Goal: Task Accomplishment & Management: Manage account settings

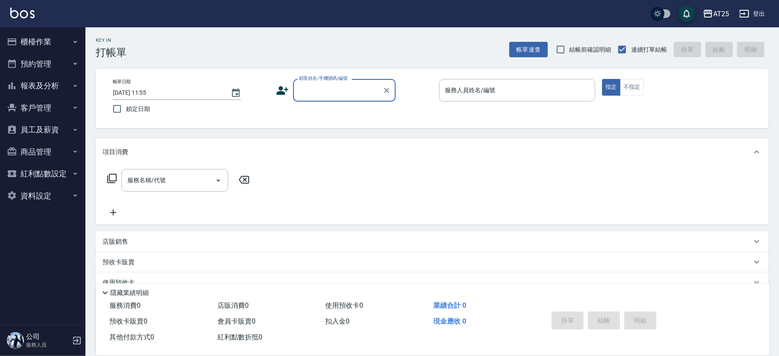
click at [44, 32] on button "櫃檯作業" at bounding box center [42, 42] width 79 height 22
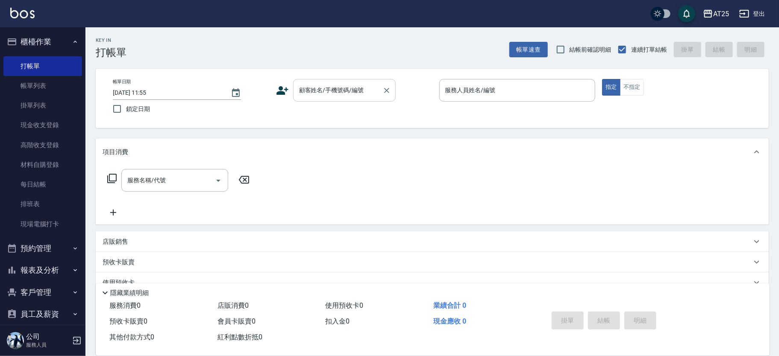
click at [340, 90] on input "顧客姓名/手機號碼/編號" at bounding box center [338, 90] width 82 height 15
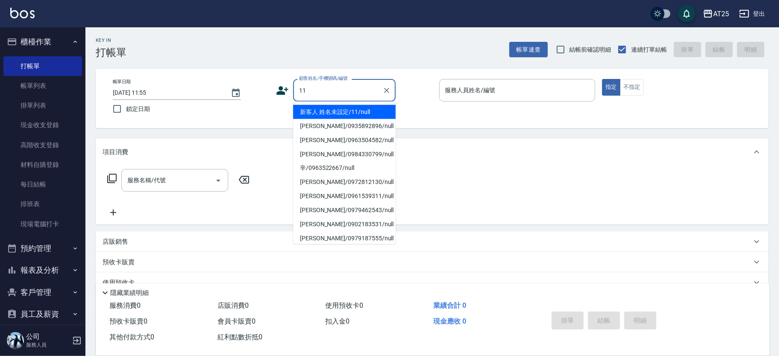
type input "新客人 姓名未設定/11/null"
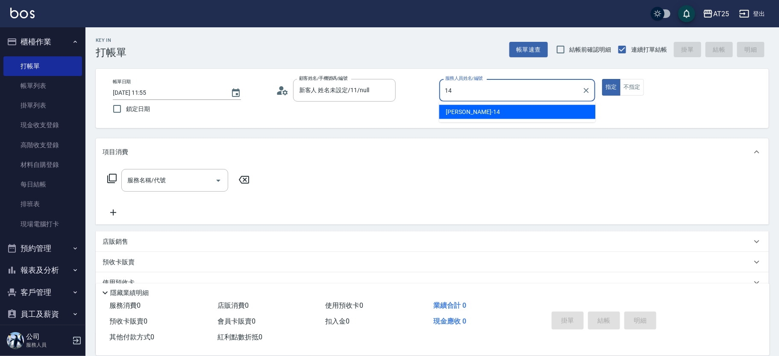
type input "Ken-14"
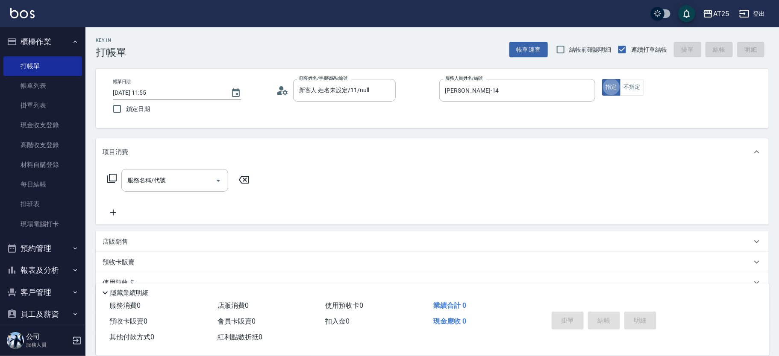
type button "true"
type input "201"
type input "30"
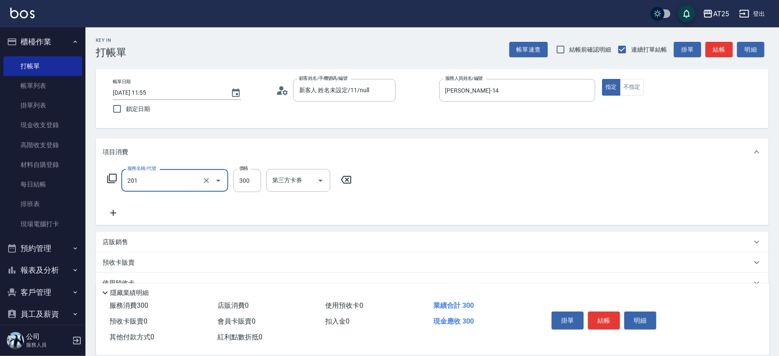
type input "洗髮(201)"
type input "0"
type input "30"
type input "300"
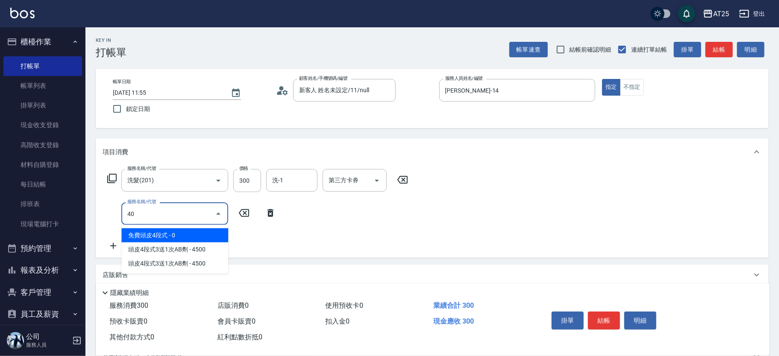
type input "401"
type input "60"
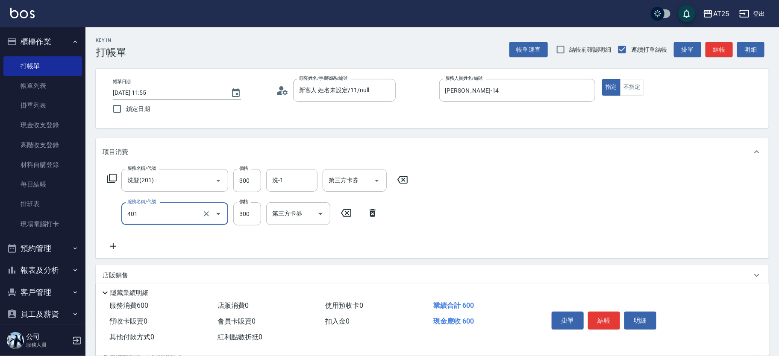
type input "剪髮(401)"
click at [601, 312] on button "結帳" at bounding box center [604, 321] width 32 height 18
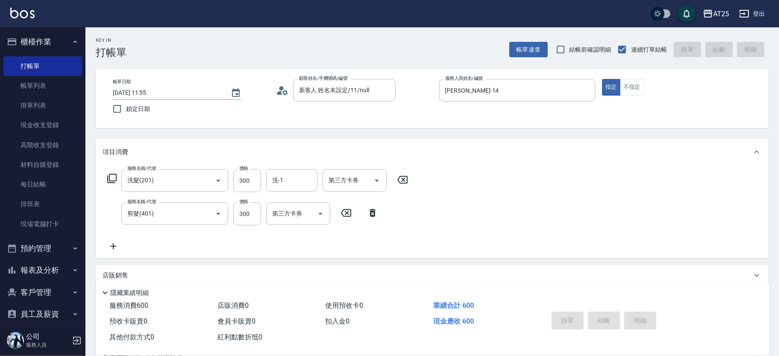
type input "2025/08/22 12:27"
type input "0"
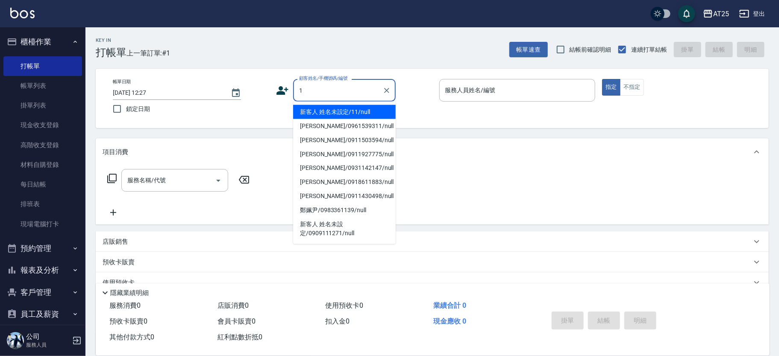
type input "新客人 姓名未設定/11/null"
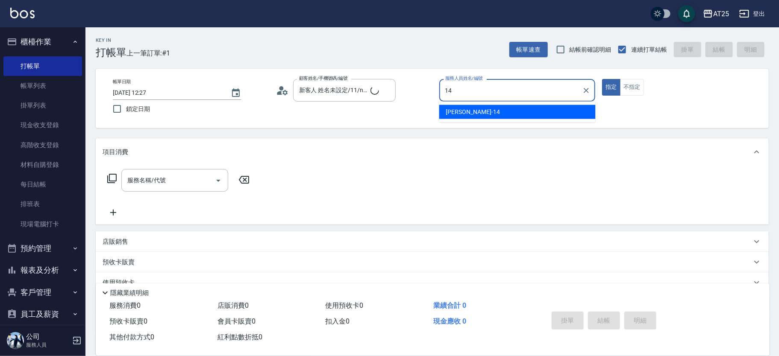
type input "Ken-14"
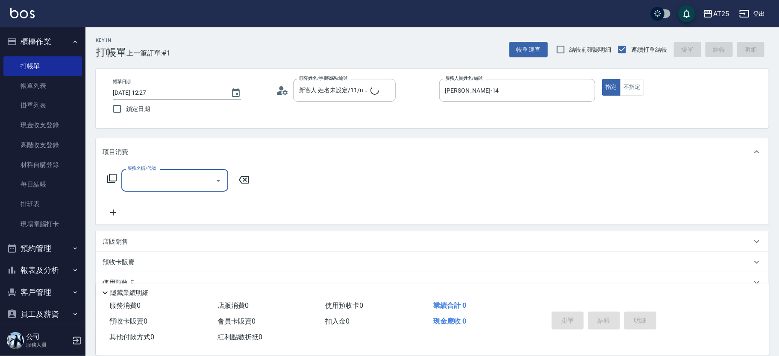
type input "王翌軍/0928447947/1"
type input "2"
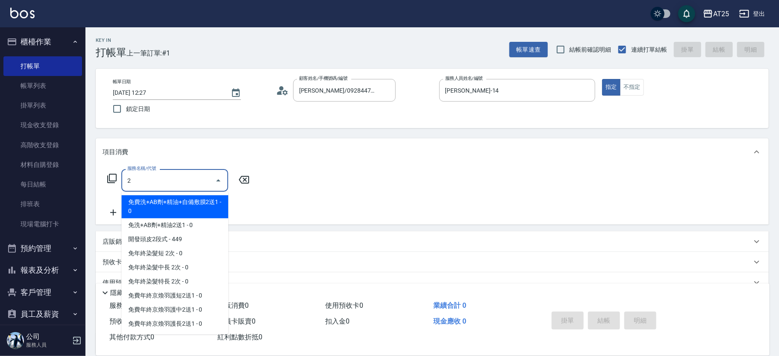
type input "Vivian-02"
type input "201"
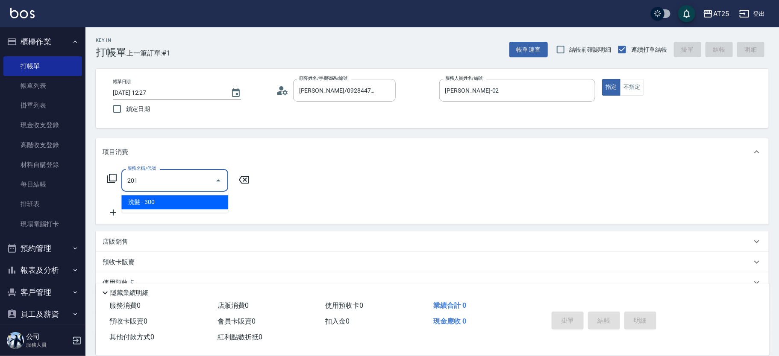
type input "30"
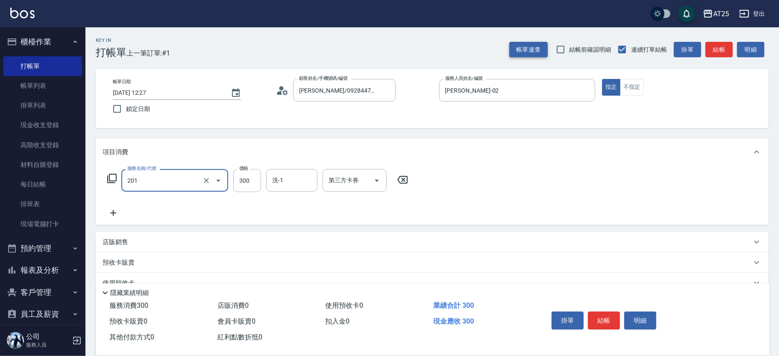
type input "洗髮(201)"
type input "0"
type input "40"
type input "400"
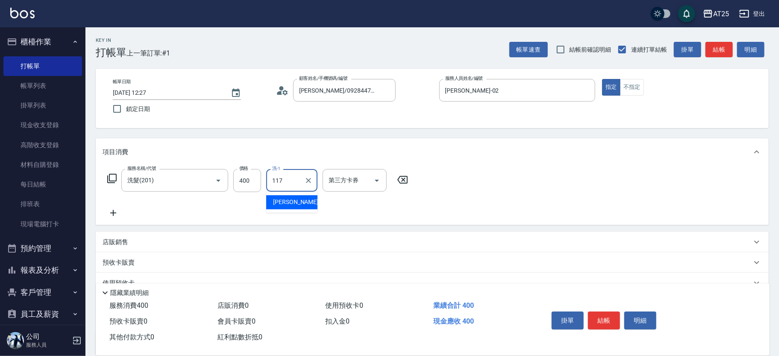
type input "小祐-117"
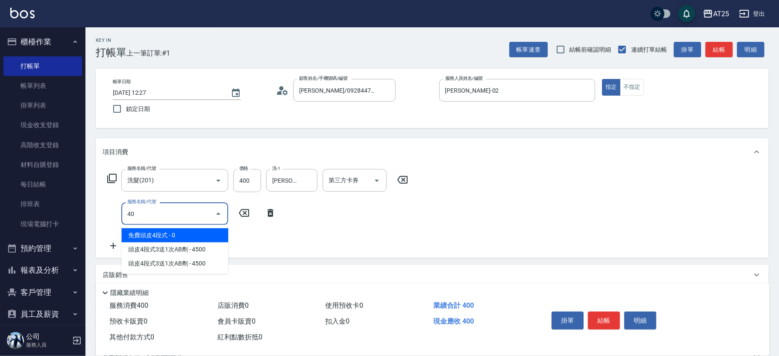
type input "401"
type input "70"
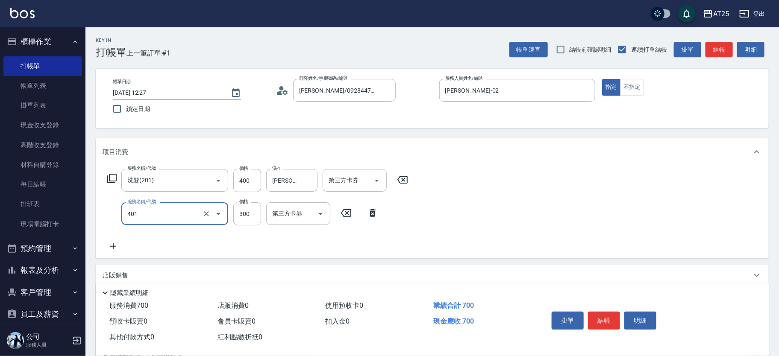
type input "剪髮(401)"
type input "40"
type input "80"
click at [386, 91] on icon "Clear" at bounding box center [386, 90] width 5 height 5
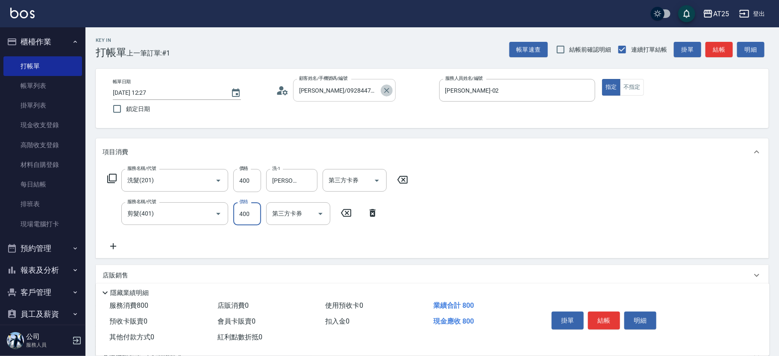
type input "400"
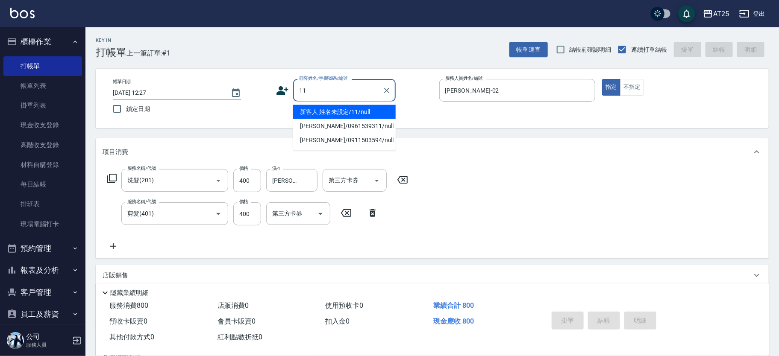
type input "新客人 姓名未設定/11/null"
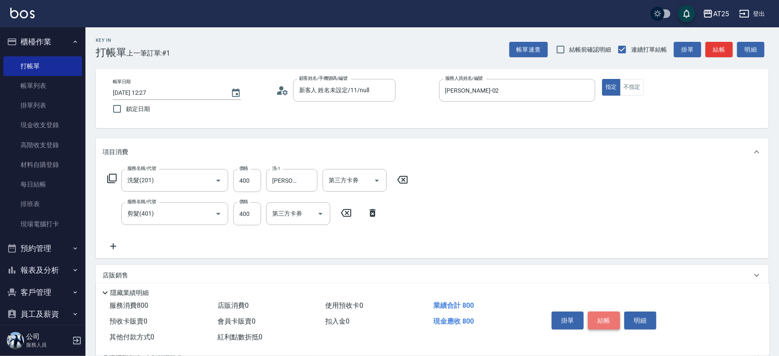
click at [604, 318] on button "結帳" at bounding box center [604, 321] width 32 height 18
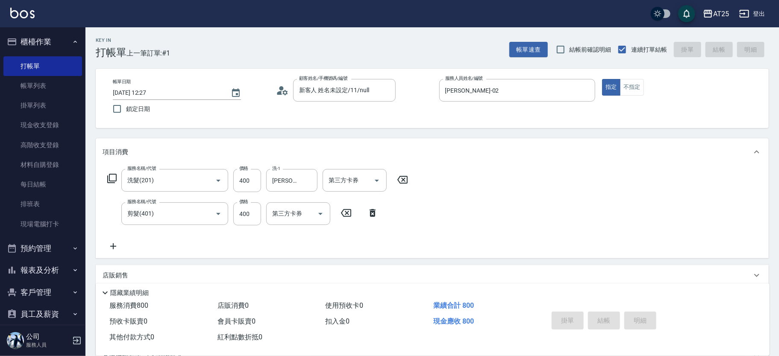
type input "2025/08/22 12:46"
type input "0"
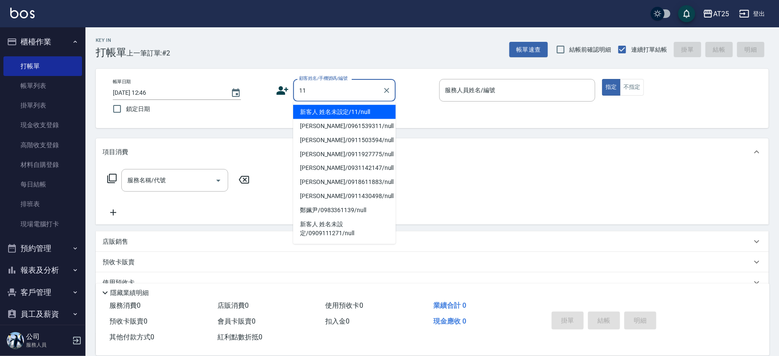
type input "新客人 姓名未設定/11/null"
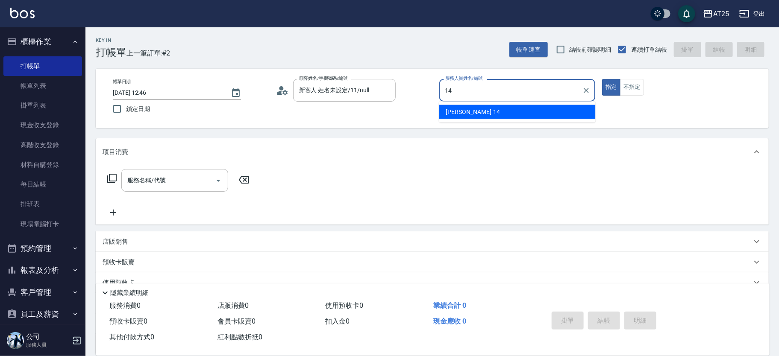
type input "Ken-14"
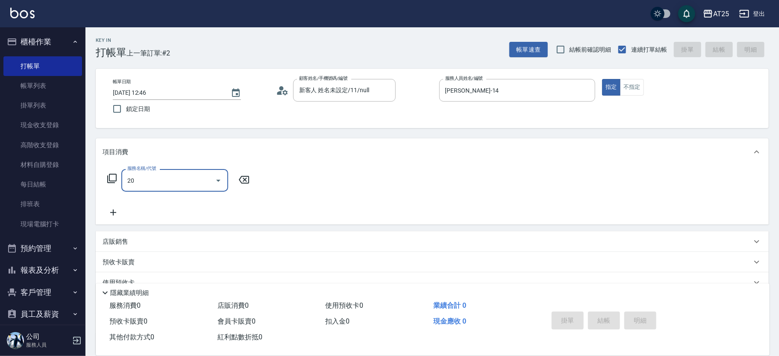
type input "201"
type input "30"
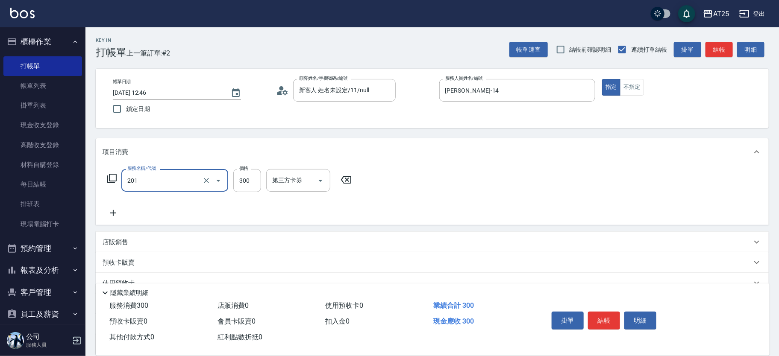
type input "洗髮(201)"
type input "4"
type input "0"
type input "40"
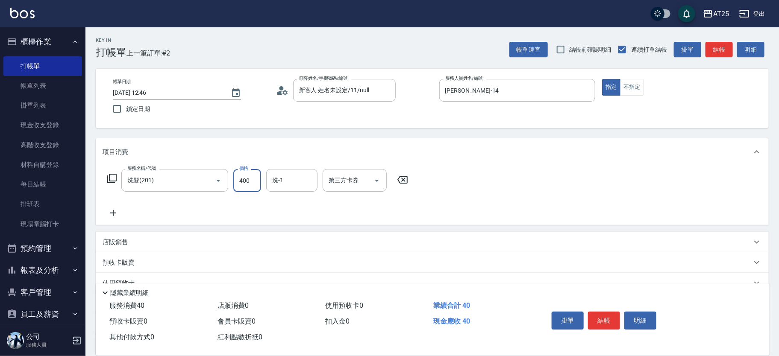
type input "400"
type input "小祐-117"
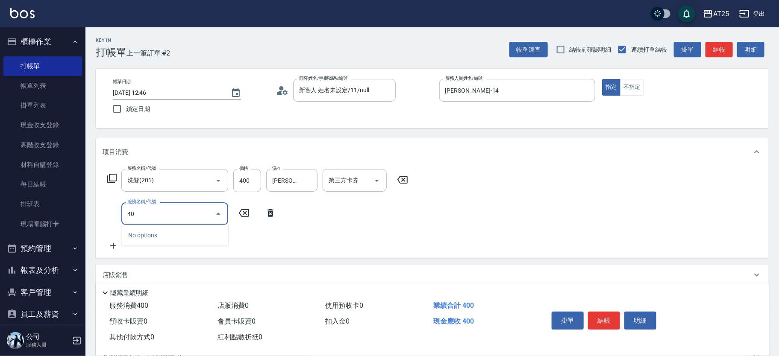
type input "401"
type input "70"
type input "剪髮(401)"
type input "40"
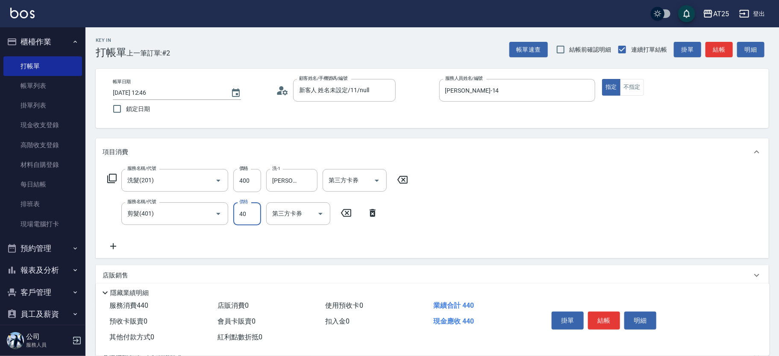
type input "80"
type input "400"
click at [605, 314] on button "結帳" at bounding box center [604, 321] width 32 height 18
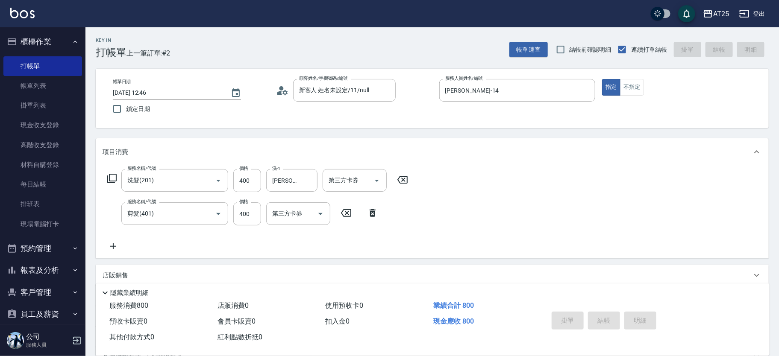
type input "2025/08/22 13:04"
type input "0"
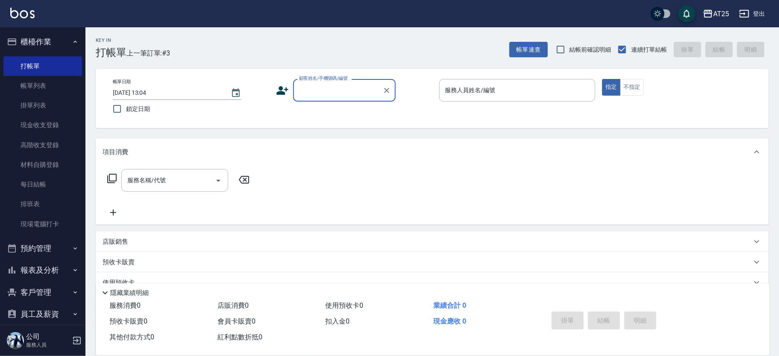
click at [595, 319] on div "掛單 結帳 明細" at bounding box center [603, 321] width 111 height 27
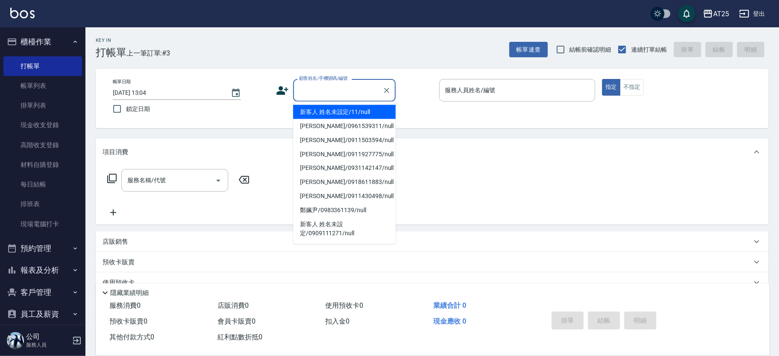
click at [337, 90] on input "顧客姓名/手機號碼/編號" at bounding box center [338, 90] width 82 height 15
type input "新客人 姓名未設定/11/null"
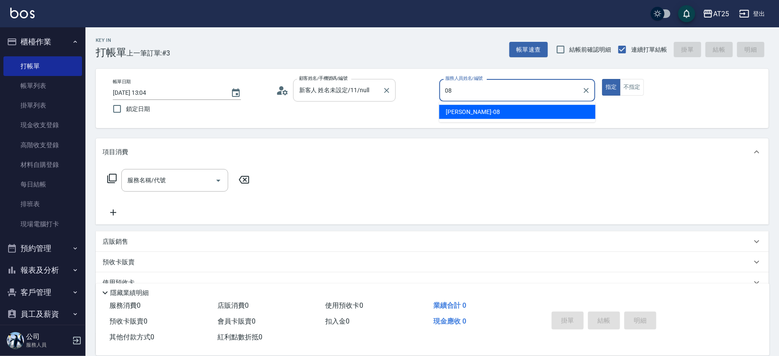
type input "Tony-08"
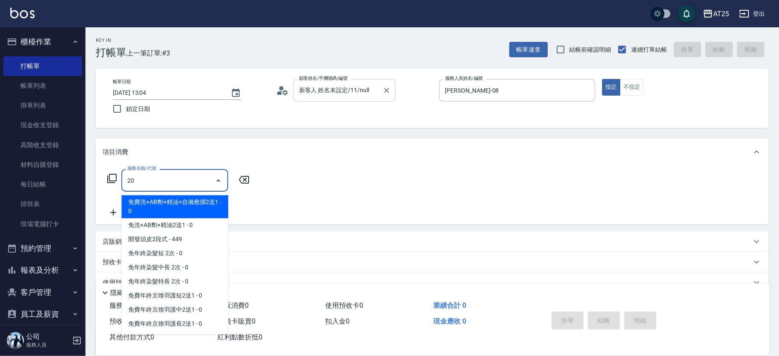
type input "201"
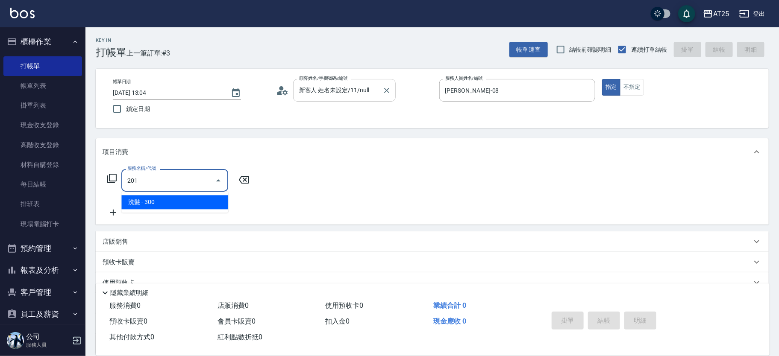
type input "30"
type input "洗髮(201)"
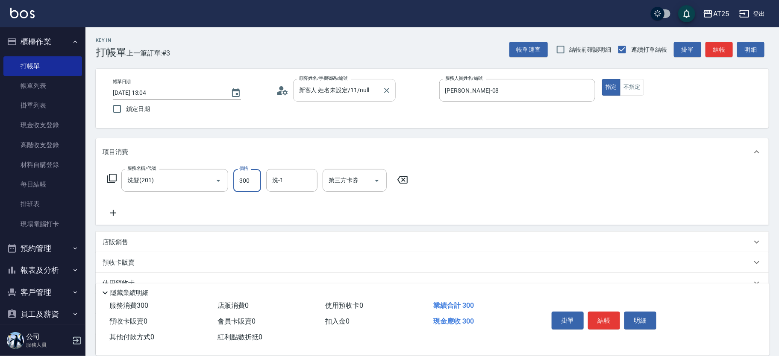
type input "0"
type input "50"
type input "500"
type input "游惠文-61"
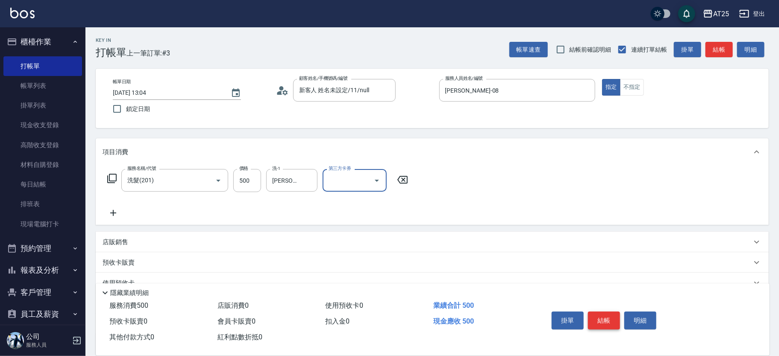
click at [605, 320] on button "結帳" at bounding box center [604, 321] width 32 height 18
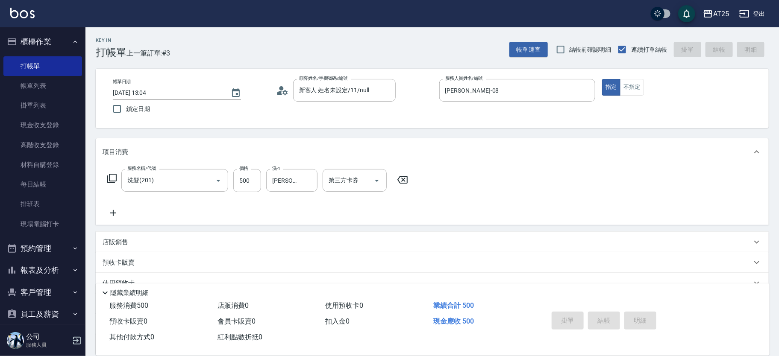
type input "2025/08/22 13:12"
type input "0"
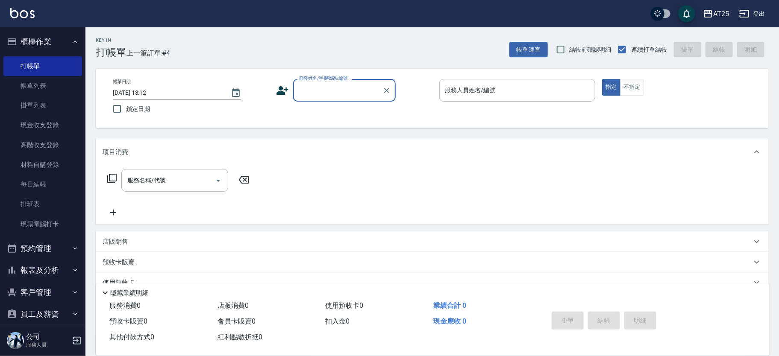
click at [605, 320] on div "掛單 結帳 明細" at bounding box center [603, 321] width 111 height 27
click at [356, 89] on div "顧客姓名/手機號碼/編號 顧客姓名/手機號碼/編號" at bounding box center [344, 90] width 103 height 23
click at [356, 89] on input "顧客姓名/手機號碼/編號" at bounding box center [338, 90] width 82 height 15
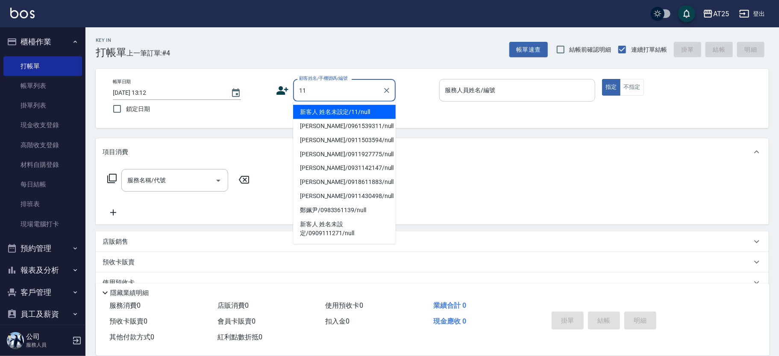
type input "新客人 姓名未設定/11/null"
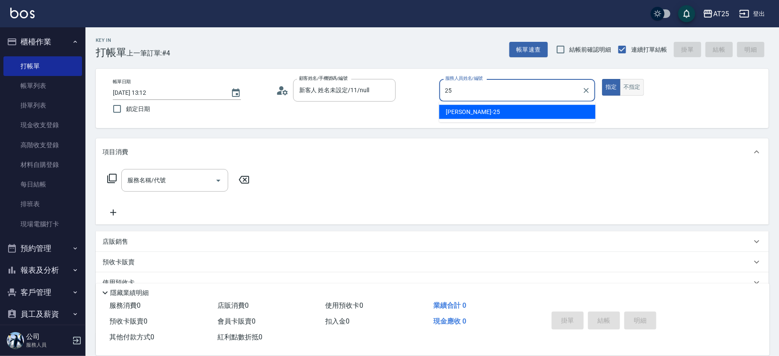
type input "[PERSON_NAME]-25"
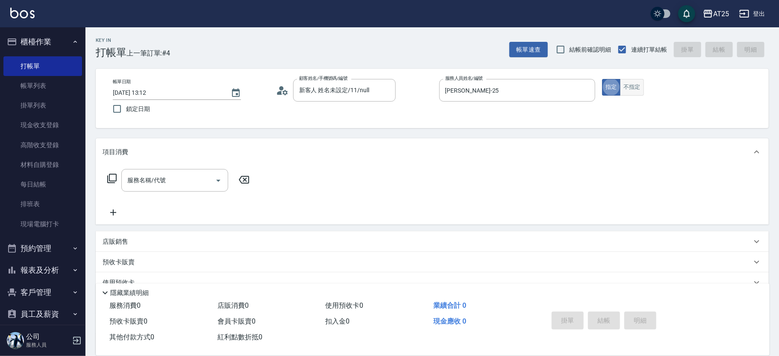
click at [637, 91] on button "不指定" at bounding box center [632, 87] width 24 height 17
type button "false"
type input "201"
type input "30"
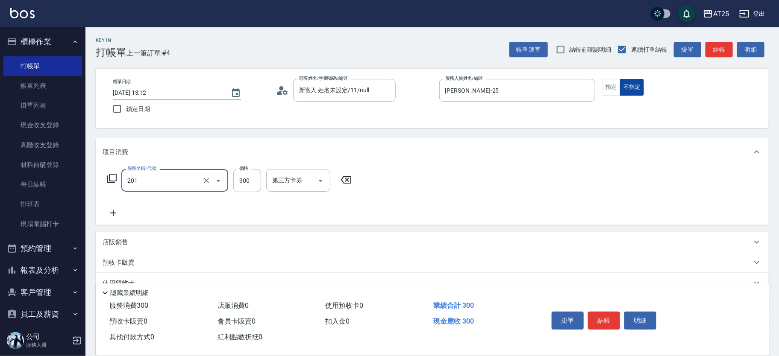
type input "洗髮(201)"
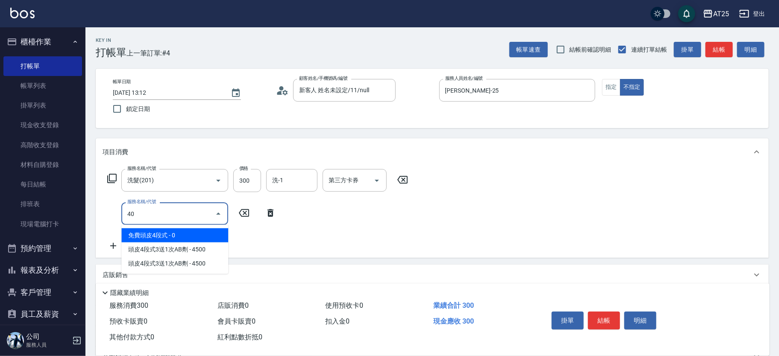
type input "401"
type input "60"
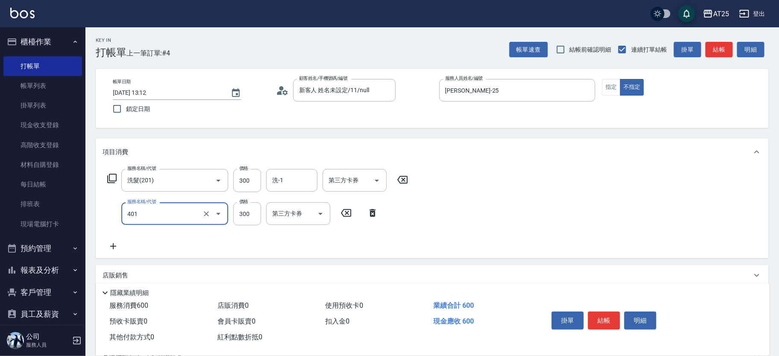
type input "剪髮(401)"
click at [286, 173] on input "洗-1" at bounding box center [292, 180] width 44 height 15
type input "sandy-83"
click at [616, 323] on button "結帳" at bounding box center [604, 321] width 32 height 18
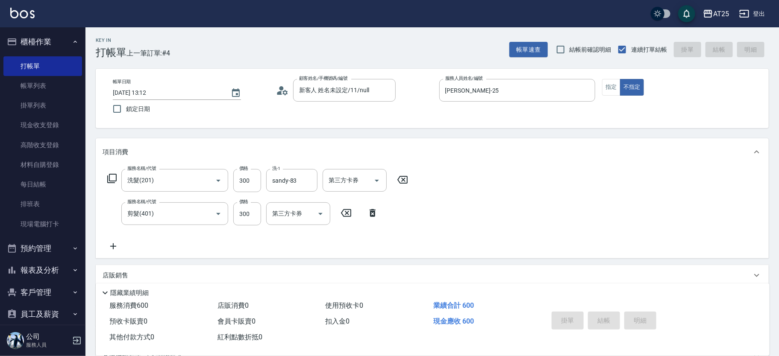
type input "2025/08/22 13:15"
type input "0"
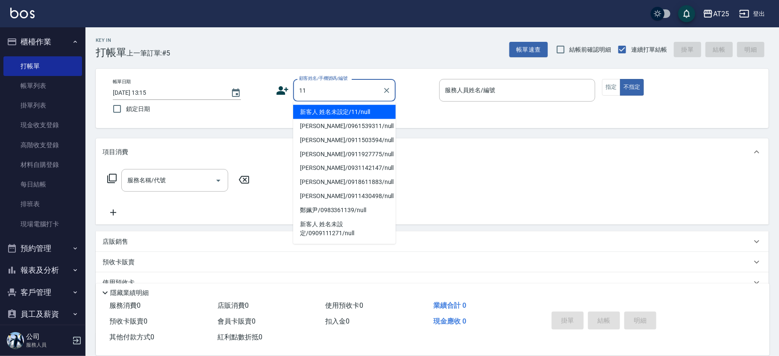
type input "新客人 姓名未設定/11/null"
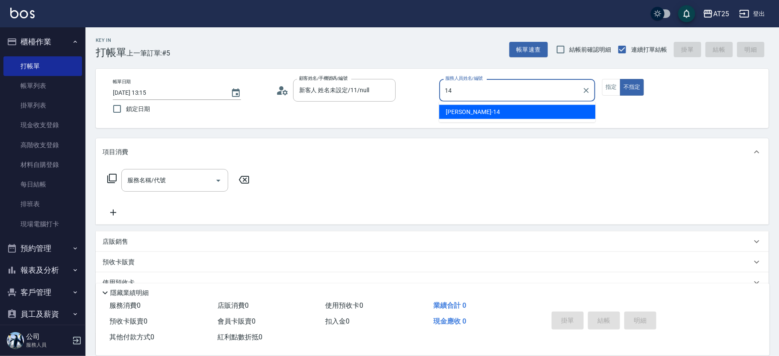
type input "Ken-14"
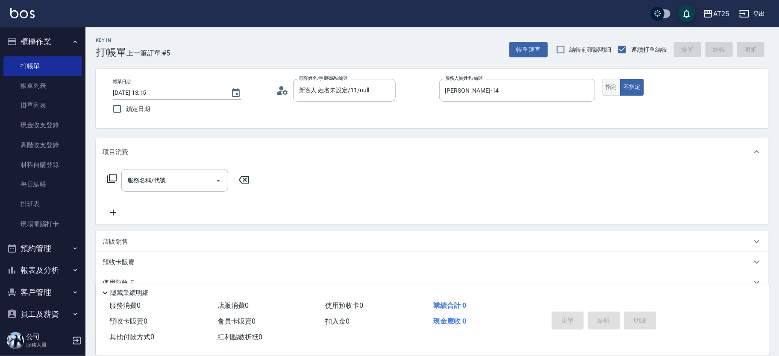
click at [610, 84] on button "指定" at bounding box center [611, 87] width 18 height 17
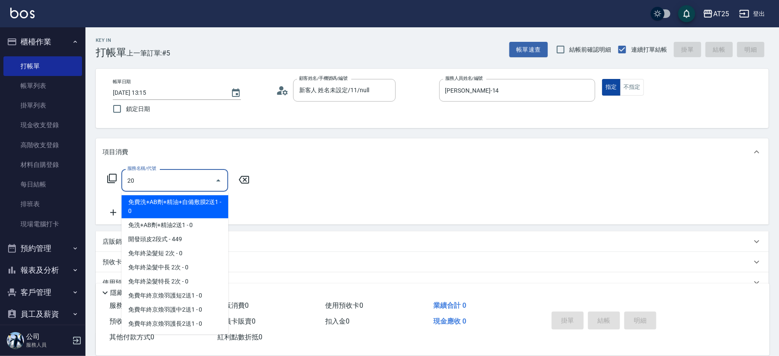
type input "201"
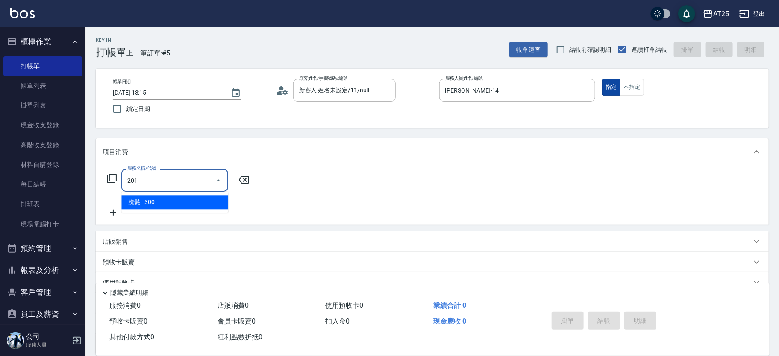
type input "30"
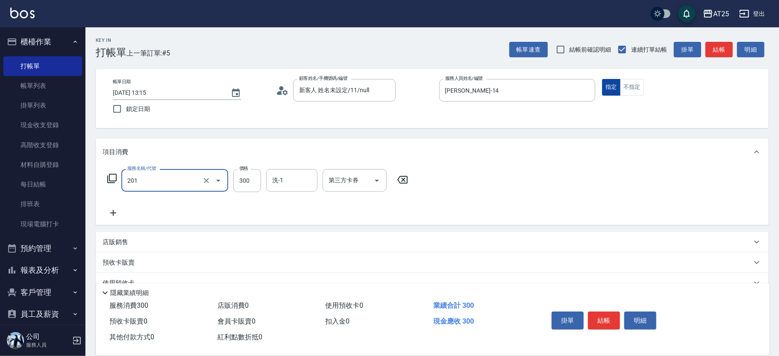
type input "洗髮(201)"
type input "0"
type input "98"
type input "90"
type input "980"
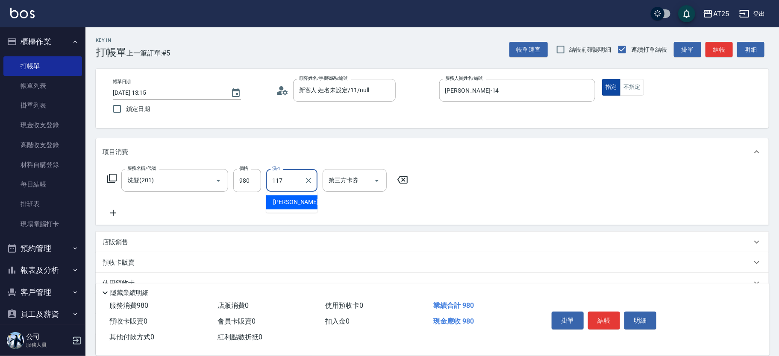
type input "小祐-117"
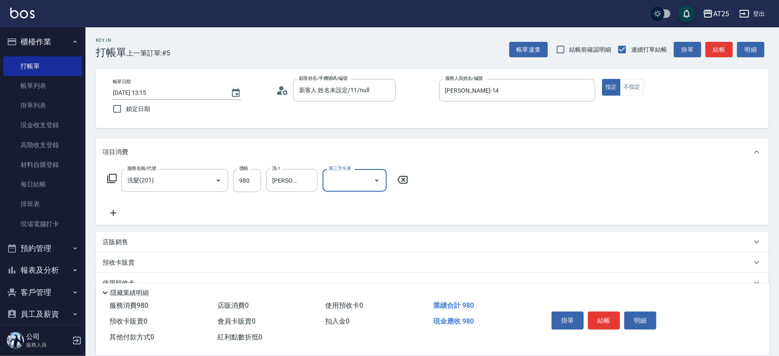
scroll to position [79, 0]
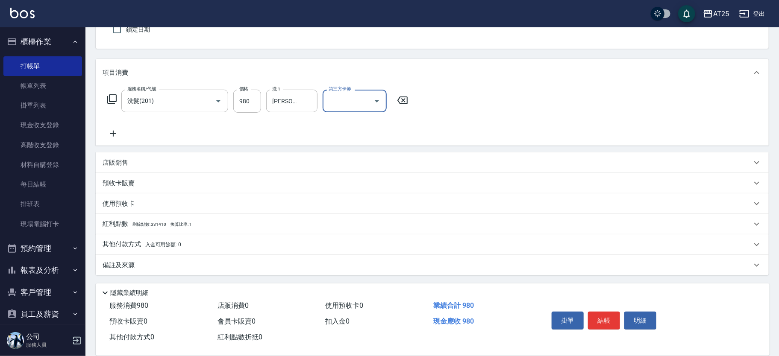
click at [132, 240] on p "其他付款方式 入金可用餘額: 0" at bounding box center [142, 244] width 79 height 9
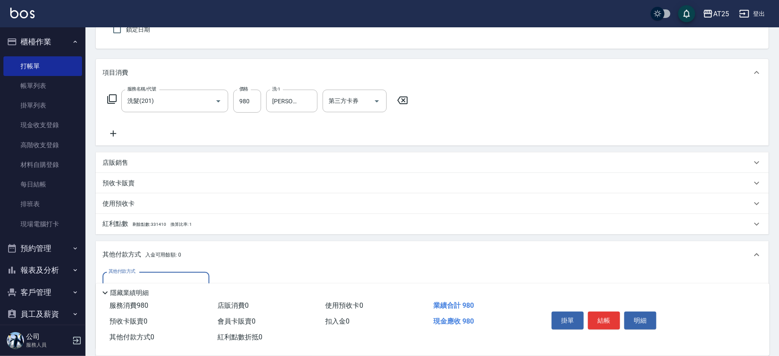
scroll to position [0, 0]
click at [161, 273] on div "其他付款方式" at bounding box center [156, 283] width 107 height 23
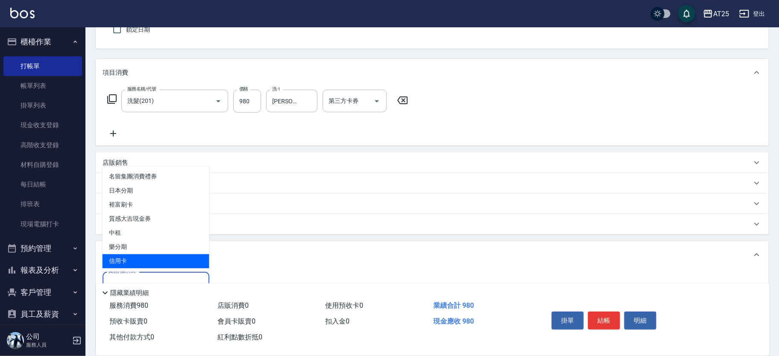
click at [158, 258] on span "信用卡" at bounding box center [156, 262] width 107 height 14
type input "信用卡"
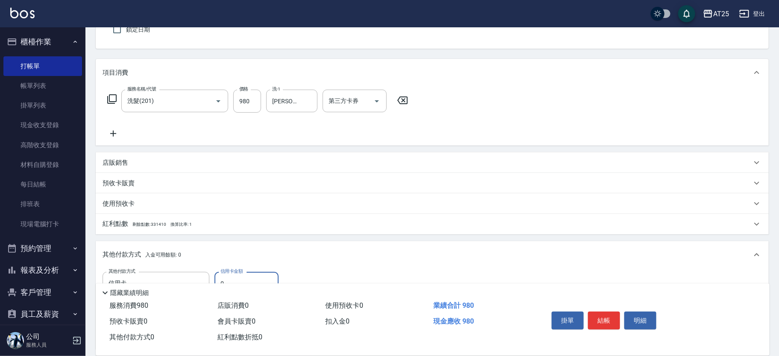
scroll to position [180, 0]
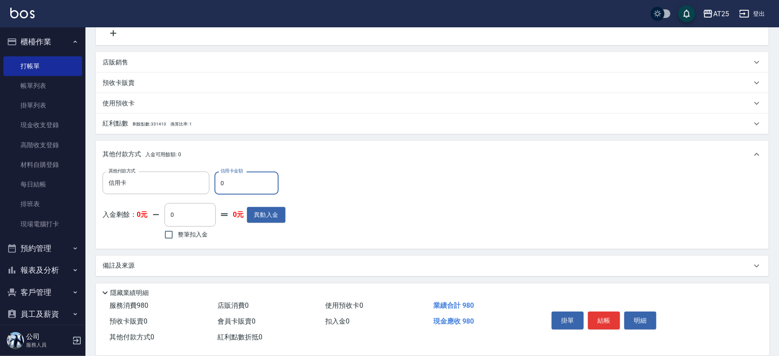
type input "99"
type input "90"
type input "98"
type input "0"
type input "980"
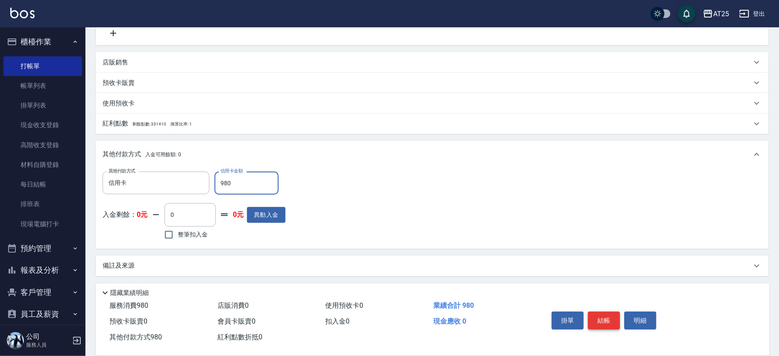
click at [607, 315] on button "結帳" at bounding box center [604, 321] width 32 height 18
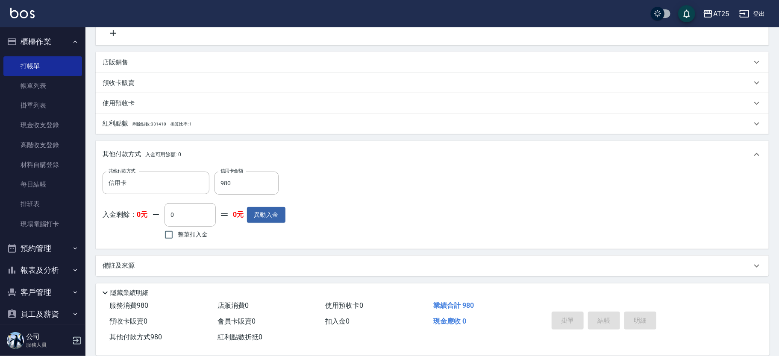
type input "2025/08/22 13:38"
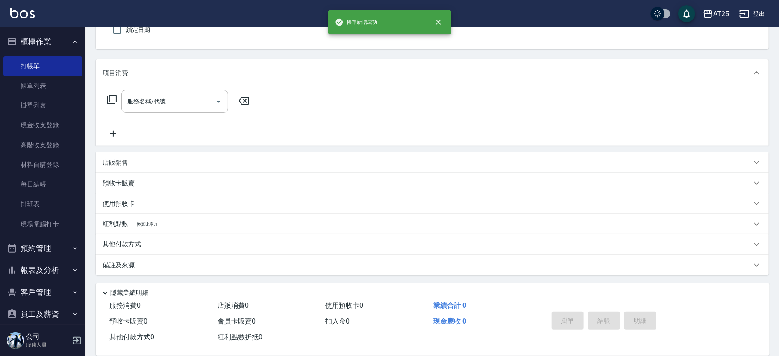
scroll to position [0, 0]
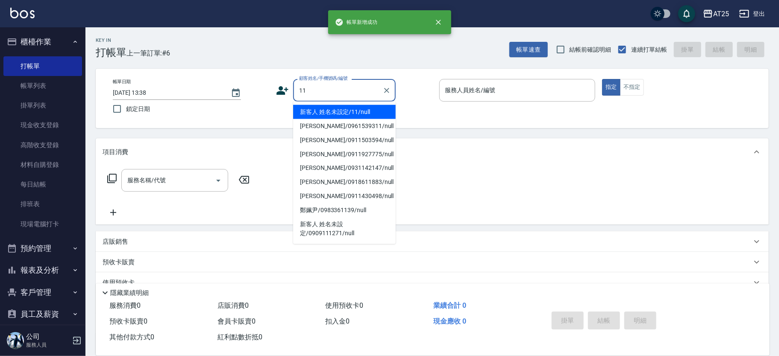
type input "新客人 姓名未設定/11/null"
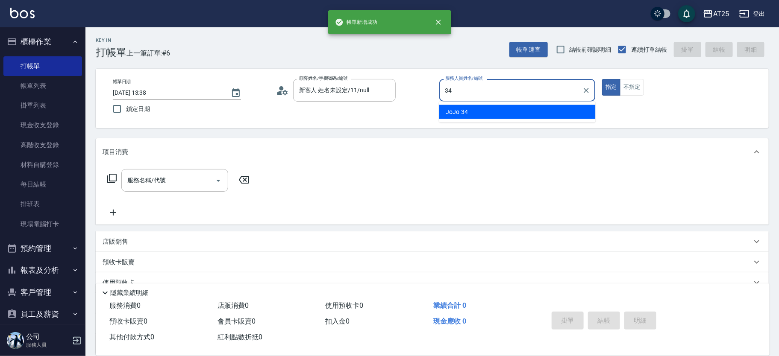
type input "JoJo-34"
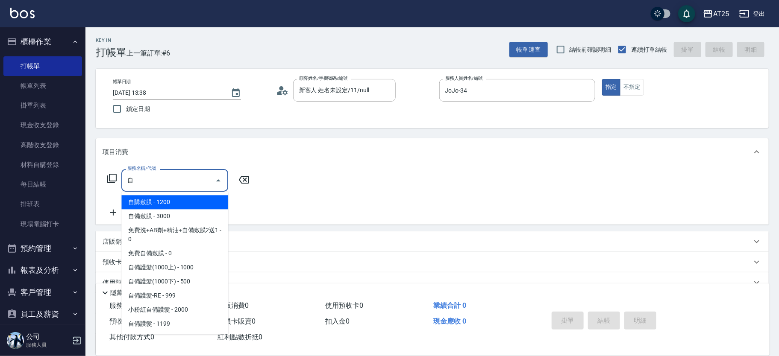
type input "自購敷膜(105)"
type input "120"
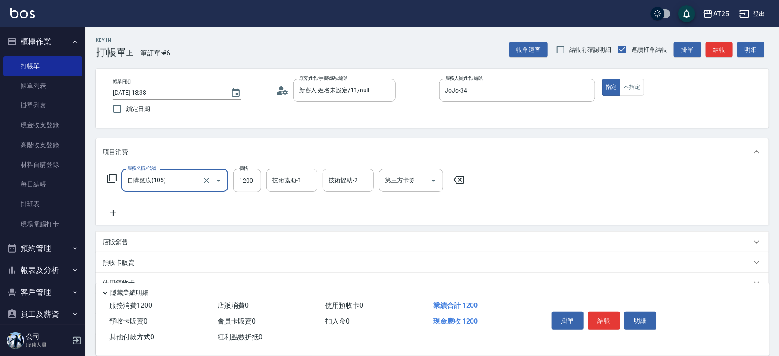
type input "自購敷膜(105)"
type input "0"
type input "20"
type input "200"
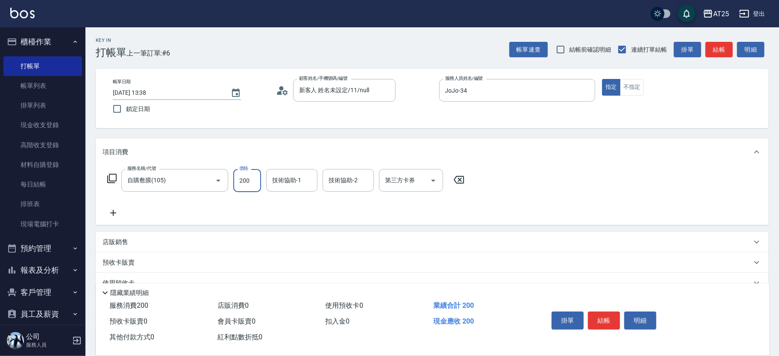
type input "200"
type input "2000"
type input "3"
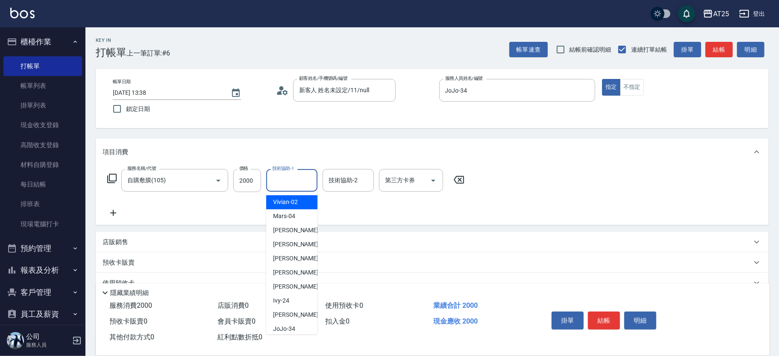
type input "Vivian-02"
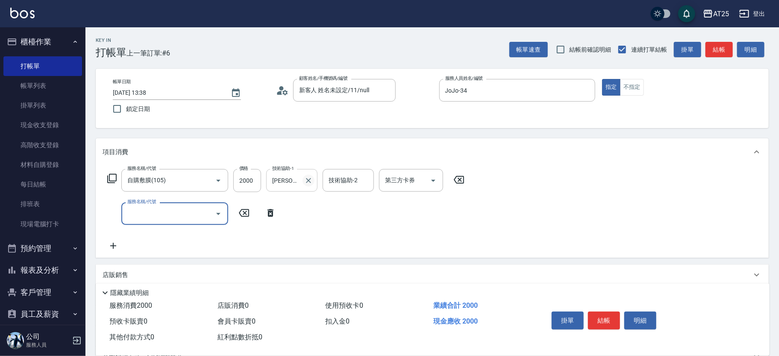
click at [310, 184] on icon "Clear" at bounding box center [308, 180] width 9 height 9
type input "自"
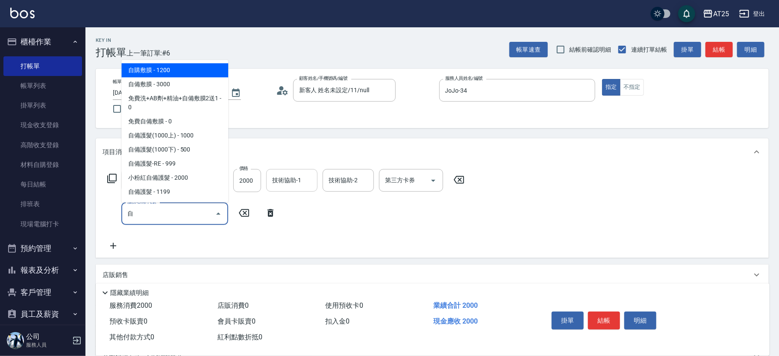
type input "320"
type input "自購敷膜(105)"
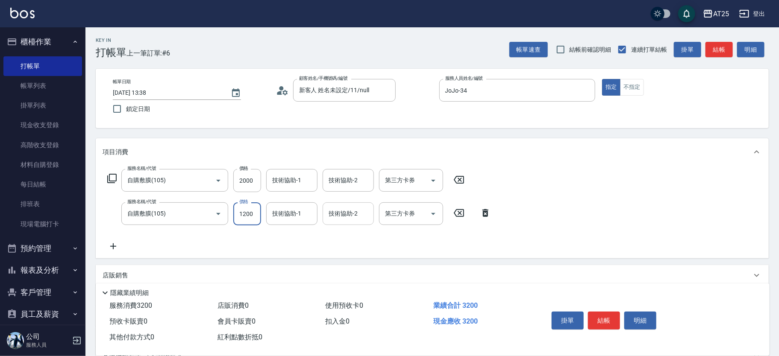
type input "200"
type input "0"
click at [609, 319] on button "結帳" at bounding box center [604, 321] width 32 height 18
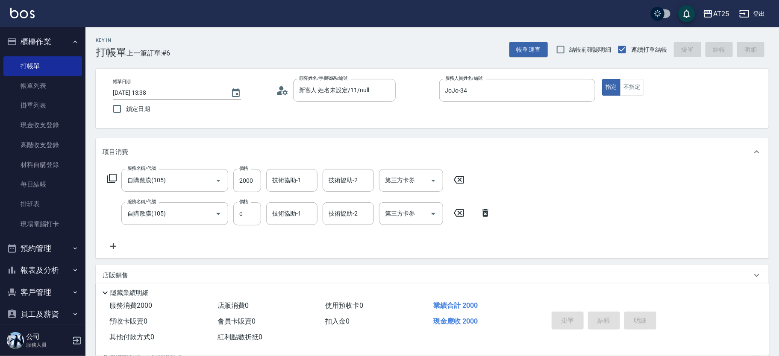
type input "2025/08/22 13:39"
type input "0"
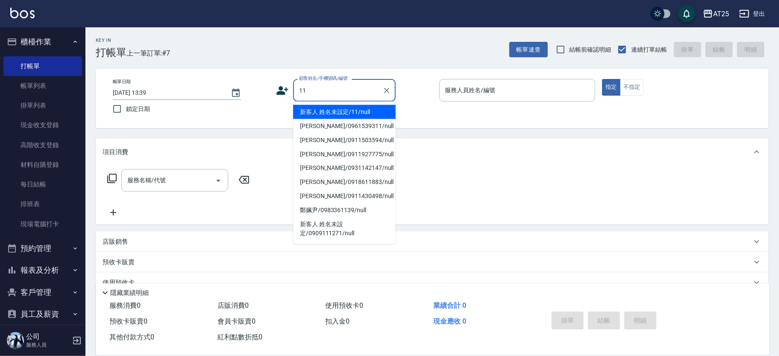
type input "新客人 姓名未設定/11/null"
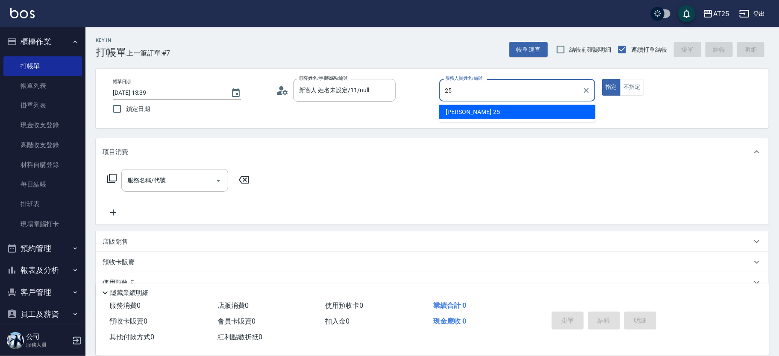
type input "Evan-25"
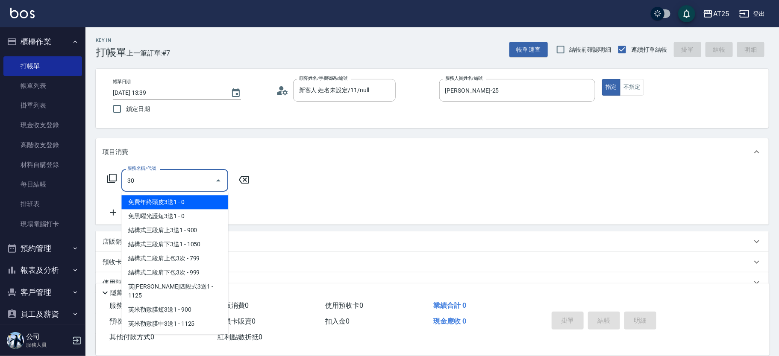
type input "301"
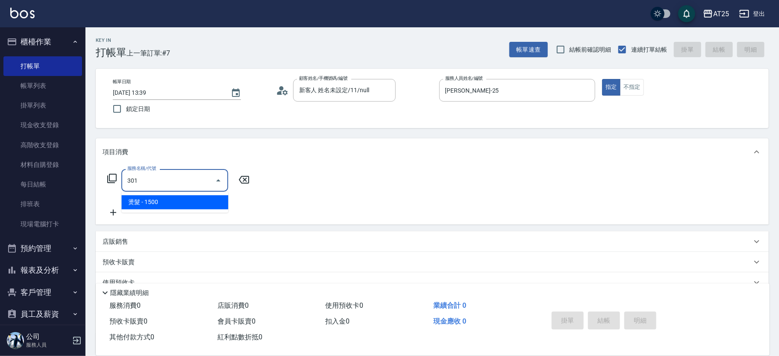
type input "150"
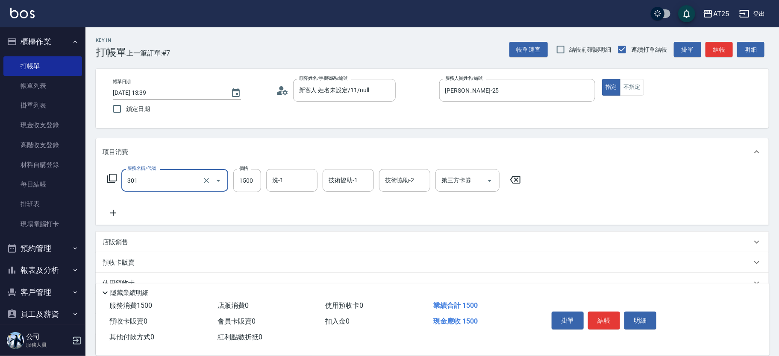
type input "燙髮(301)"
type input "3"
type input "0"
type input "35"
type input "30"
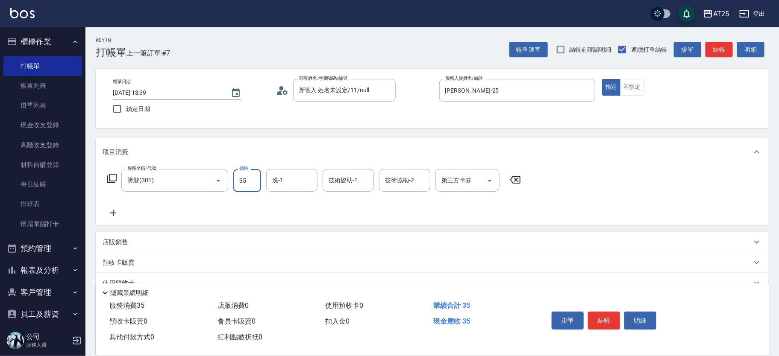
type input "350"
type input "3500"
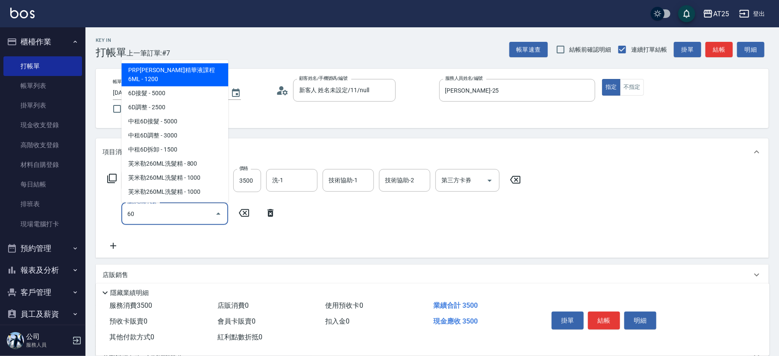
type input "601"
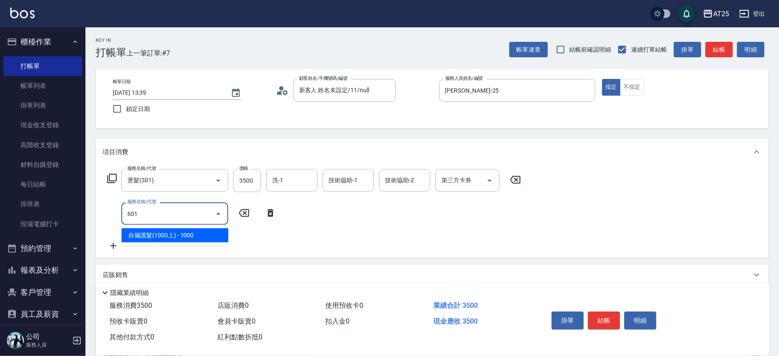
type input "450"
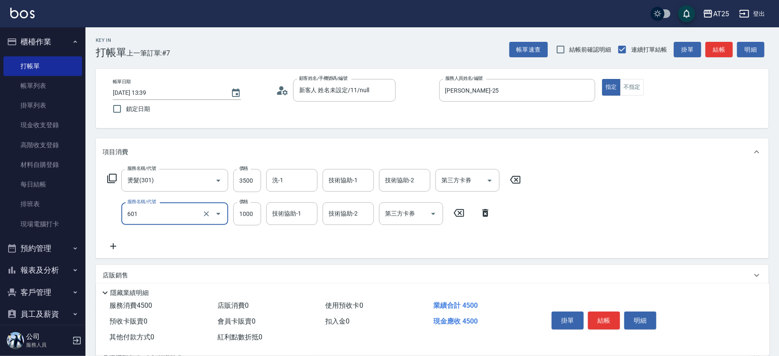
type input "自備護髮(1000上)(601)"
type input "1"
type input "350"
type input "15"
type input "360"
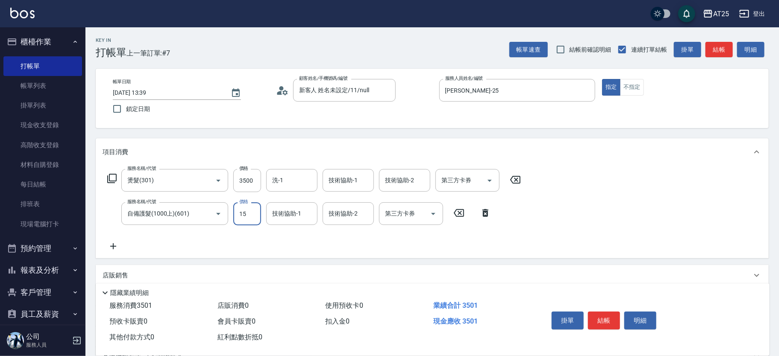
type input "150"
type input "500"
type input "1500"
click at [611, 318] on button "結帳" at bounding box center [604, 321] width 32 height 18
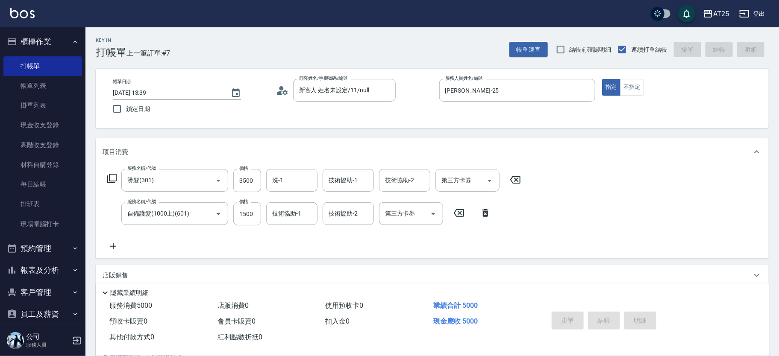
type input "2025/08/22 13:49"
type input "0"
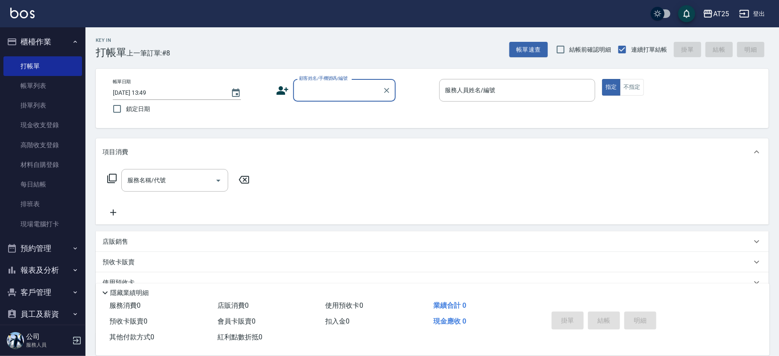
click at [320, 90] on input "顧客姓名/手機號碼/編號" at bounding box center [338, 90] width 82 height 15
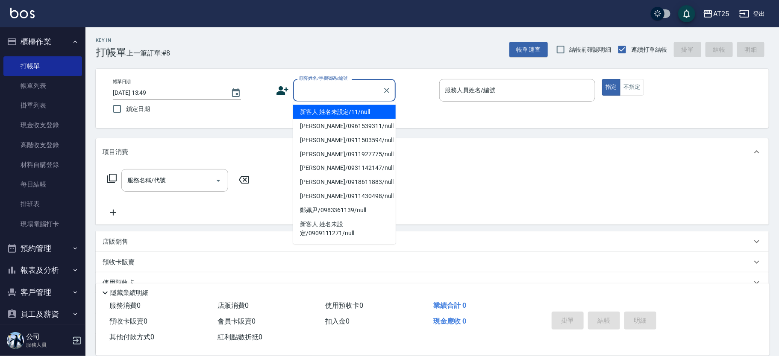
click at [342, 108] on li "新客人 姓名未設定/11/null" at bounding box center [344, 112] width 103 height 14
type input "新客人 姓名未設定/11/null"
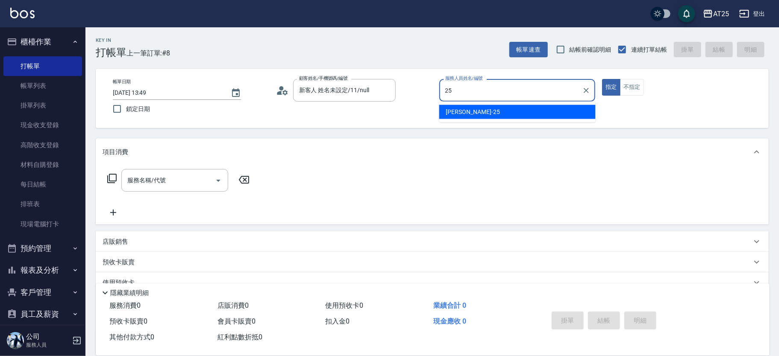
type input "Evan-25"
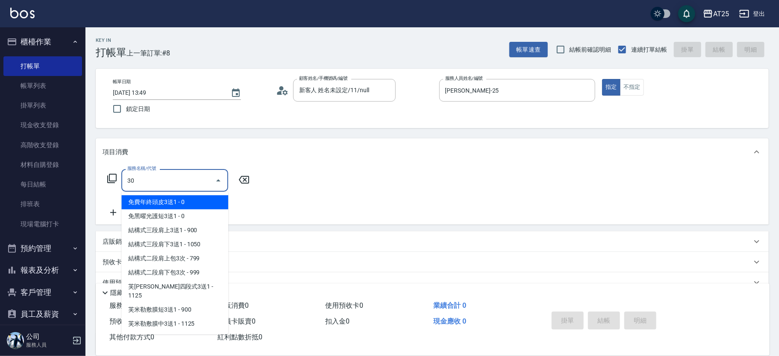
type input "306"
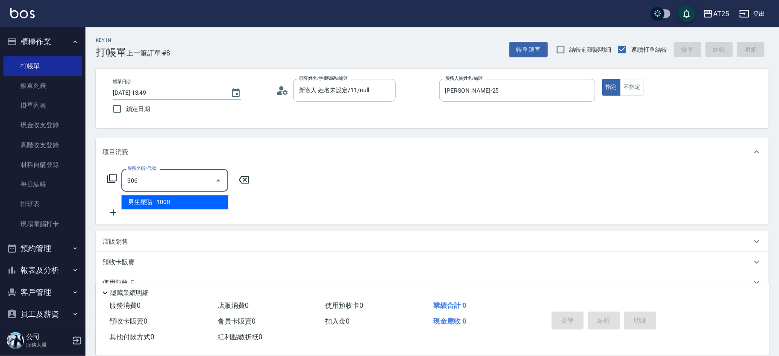
type input "100"
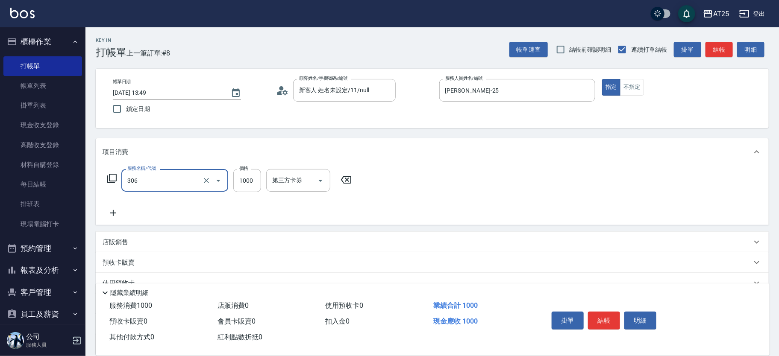
type input "男生壓貼(306)"
type input "0"
type input "16"
type input "10"
type input "160"
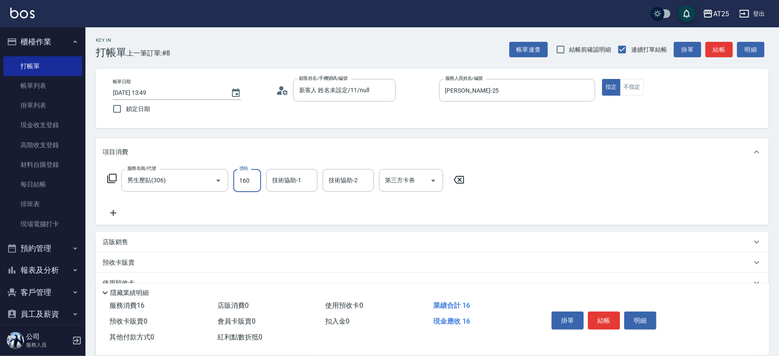
type input "160"
type input "1600"
type input "sandy-83"
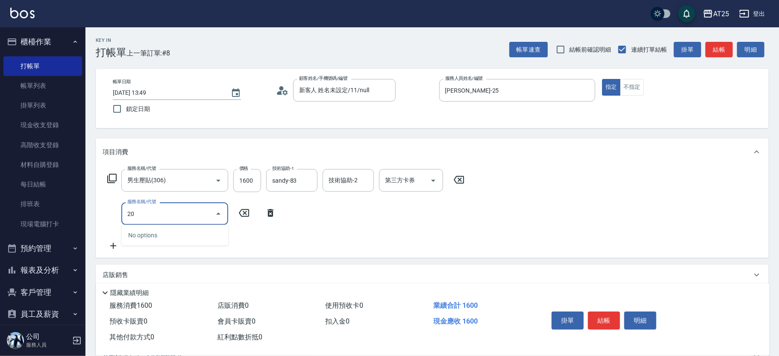
type input "201"
type input "190"
type input "洗髮(201)"
type input "160"
type input "0"
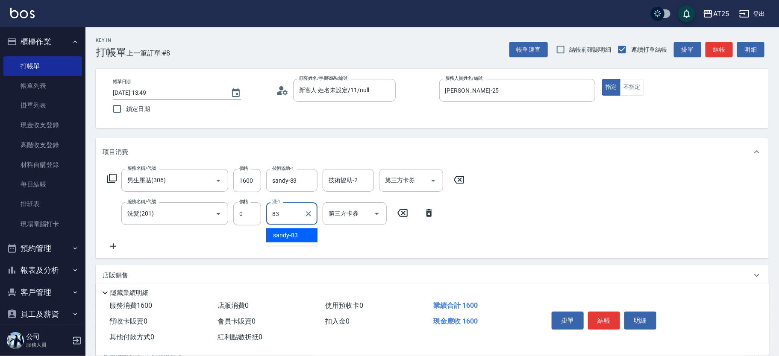
type input "sandy-83"
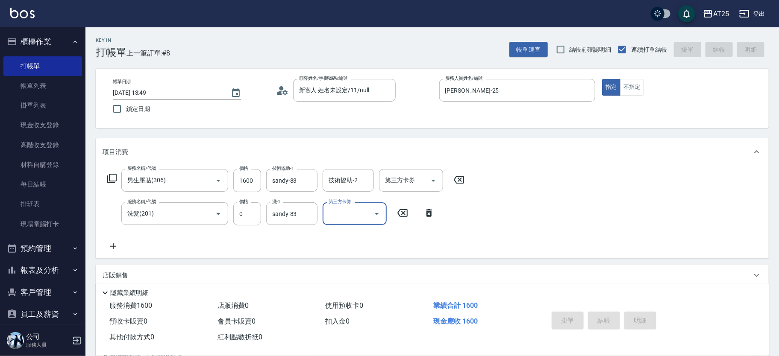
type input "2025/08/22 14:11"
type input "0"
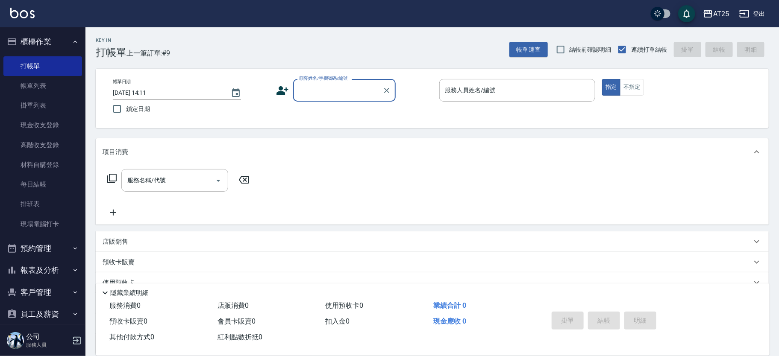
click at [323, 84] on input "顧客姓名/手機號碼/編號" at bounding box center [338, 90] width 82 height 15
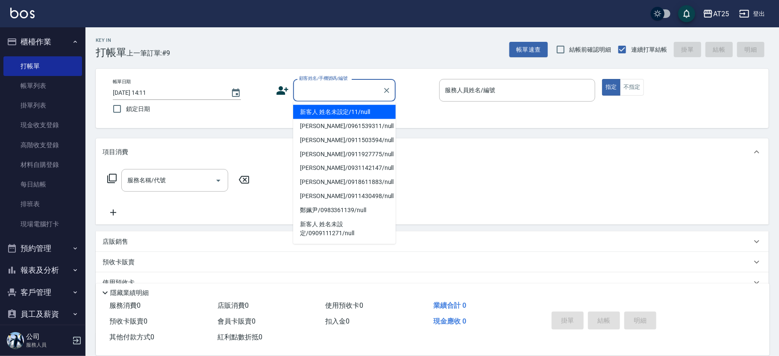
click at [354, 118] on li "新客人 姓名未設定/11/null" at bounding box center [344, 112] width 103 height 14
type input "新客人 姓名未設定/11/null"
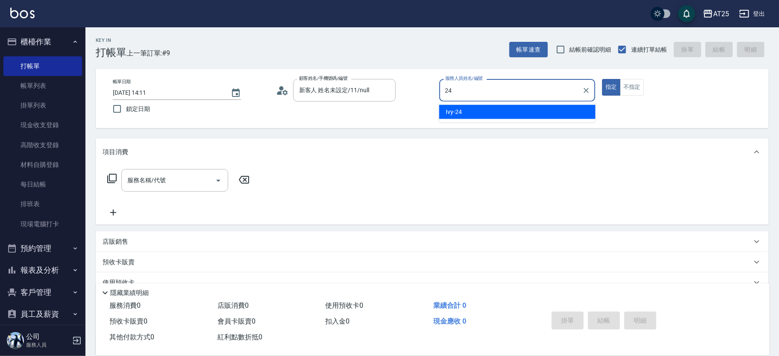
type input "Ivy-24"
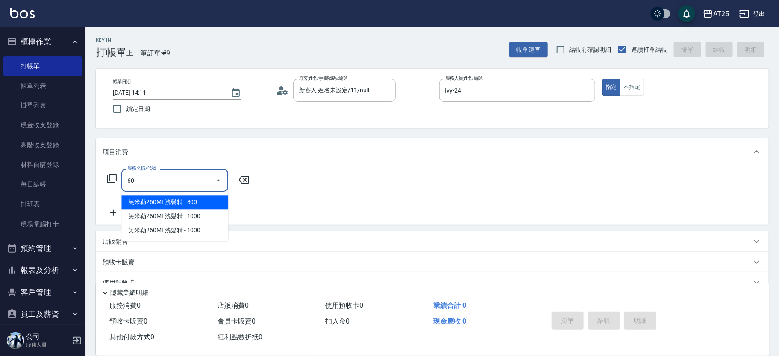
type input "601"
type input "100"
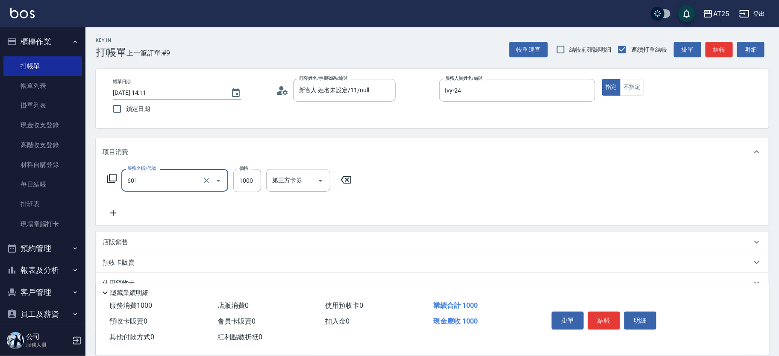
type input "自備護髮(1000上)(601)"
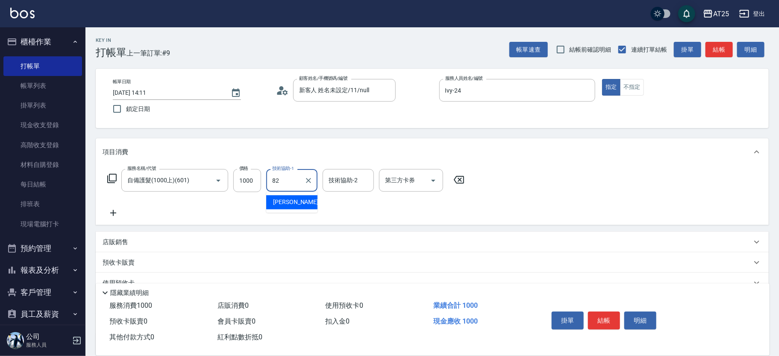
type input "小曼-82"
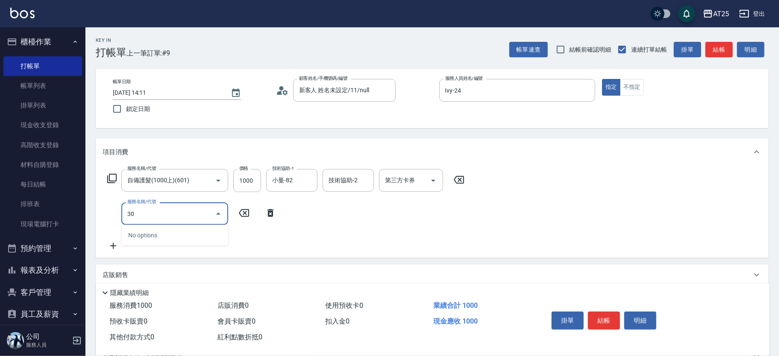
type input "301"
type input "250"
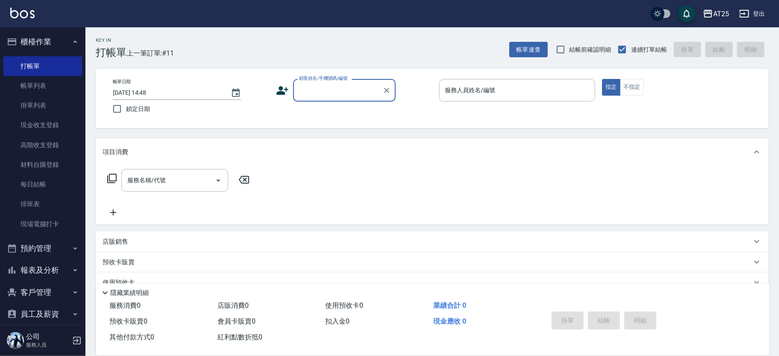
click at [318, 90] on input "顧客姓名/手機號碼/編號" at bounding box center [338, 90] width 82 height 15
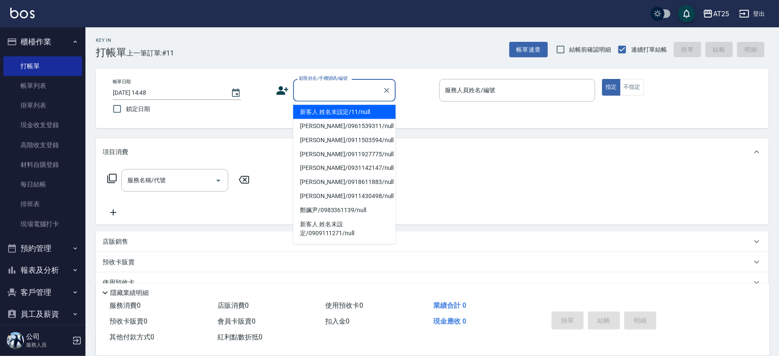
click at [355, 116] on li "新客人 姓名未設定/11/null" at bounding box center [344, 112] width 103 height 14
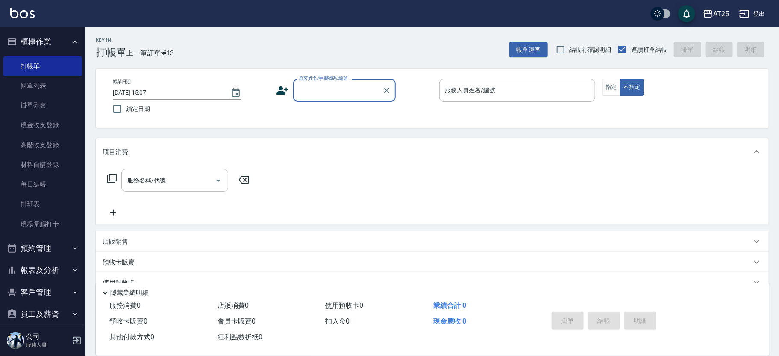
click at [50, 34] on button "櫃檯作業" at bounding box center [42, 42] width 79 height 22
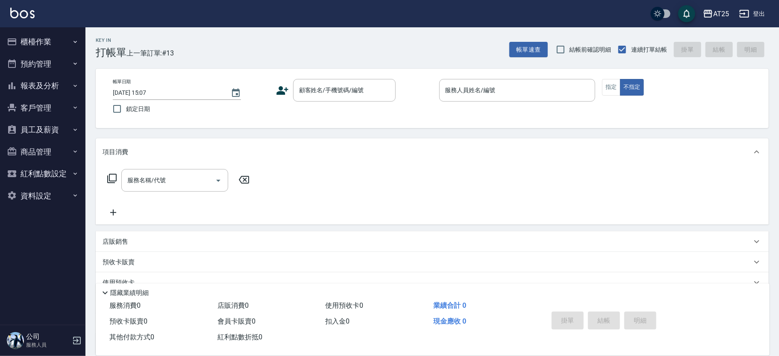
click at [60, 88] on button "報表及分析" at bounding box center [42, 86] width 79 height 22
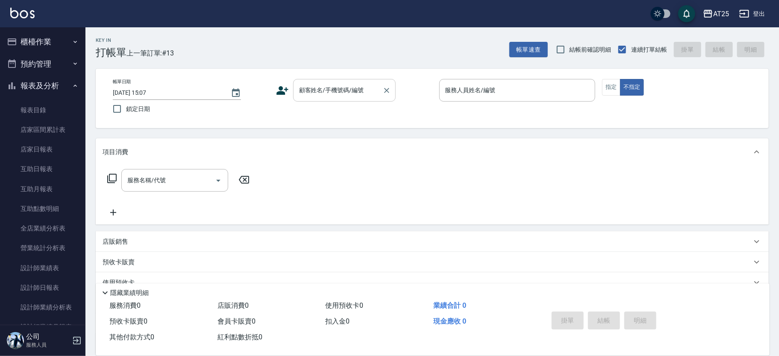
click at [337, 84] on div "顧客姓名/手機號碼/編號 顧客姓名/手機號碼/編號" at bounding box center [344, 90] width 103 height 23
click at [358, 112] on li "游皓宇/0933515029/null" at bounding box center [344, 112] width 103 height 14
drag, startPoint x: 343, startPoint y: 93, endPoint x: 347, endPoint y: 99, distance: 6.8
click at [343, 93] on input "顧客姓名/手機號碼/編號" at bounding box center [338, 90] width 82 height 15
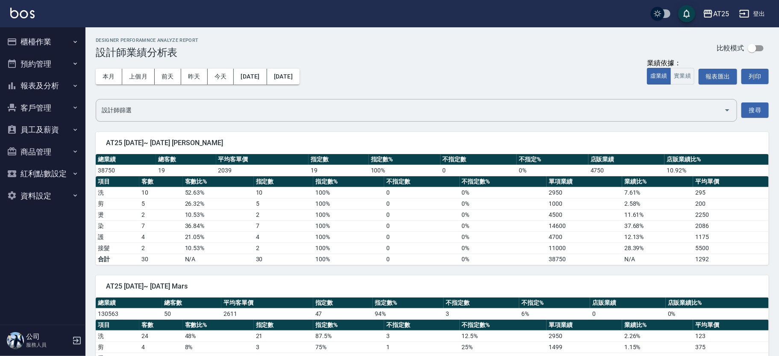
click at [61, 84] on button "報表及分析" at bounding box center [42, 86] width 79 height 22
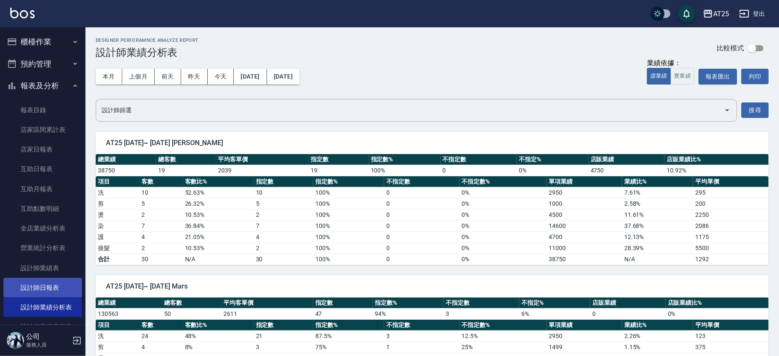
click at [50, 289] on link "設計師日報表" at bounding box center [42, 288] width 79 height 20
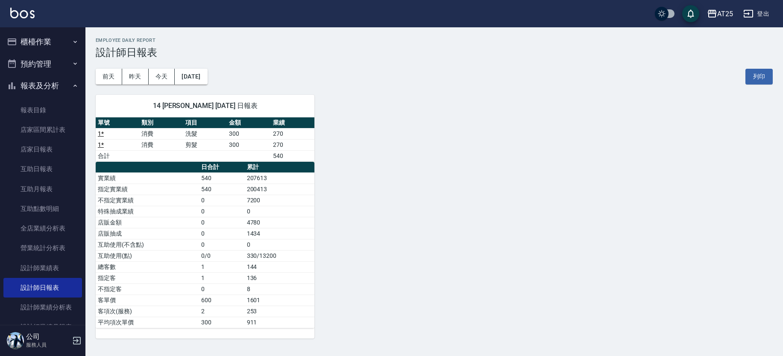
click at [53, 40] on button "櫃檯作業" at bounding box center [42, 42] width 79 height 22
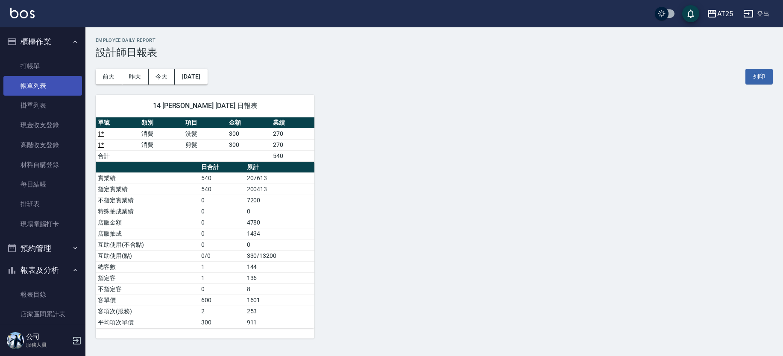
click at [47, 82] on link "帳單列表" at bounding box center [42, 86] width 79 height 20
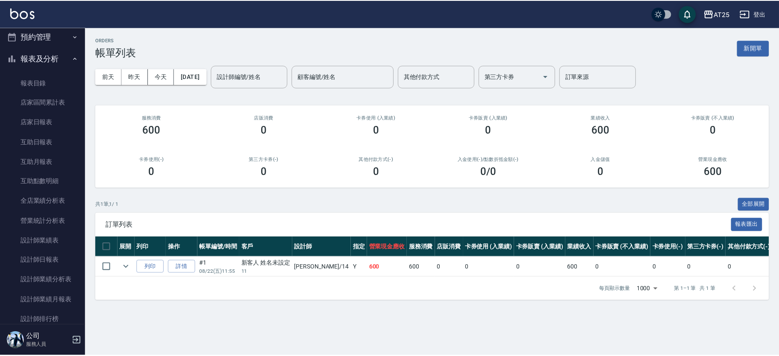
scroll to position [263, 0]
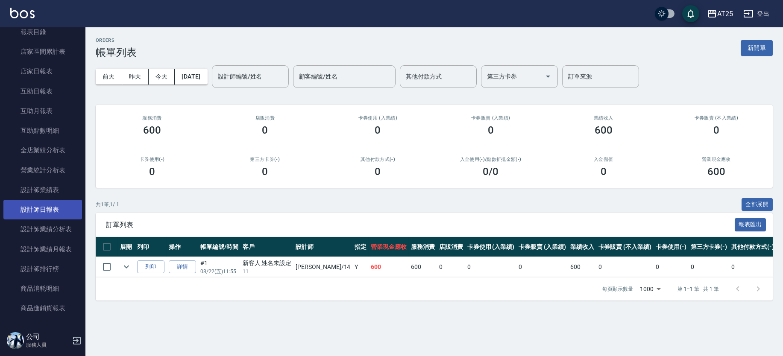
click at [59, 208] on link "設計師日報表" at bounding box center [42, 210] width 79 height 20
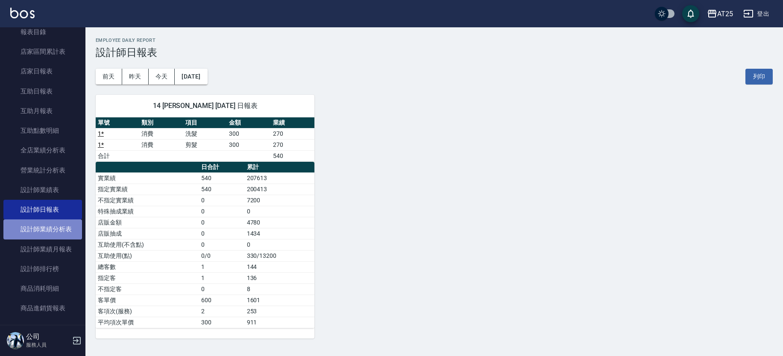
click at [69, 231] on link "設計師業績分析表" at bounding box center [42, 230] width 79 height 20
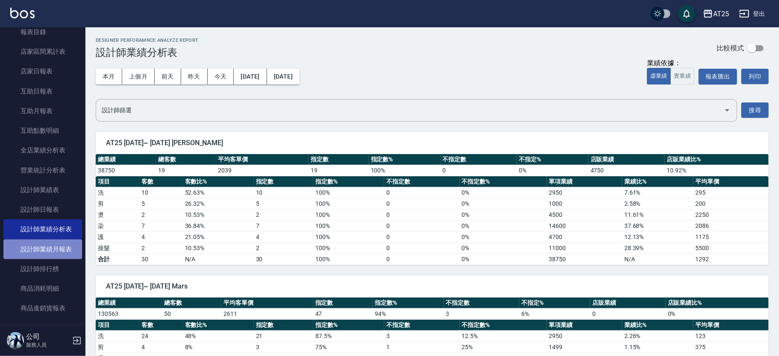
click at [68, 246] on link "設計師業績月報表" at bounding box center [42, 250] width 79 height 20
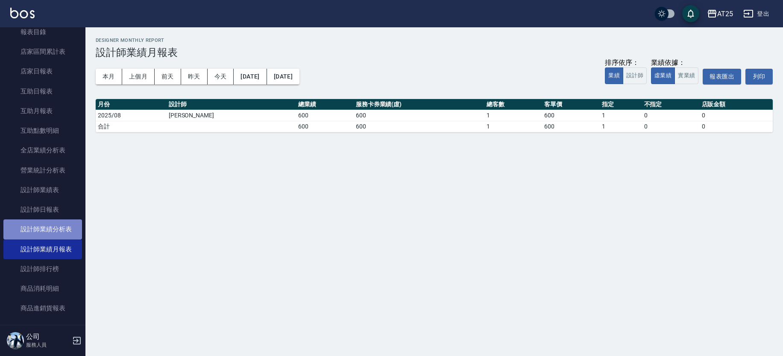
click at [68, 232] on link "設計師業績分析表" at bounding box center [42, 230] width 79 height 20
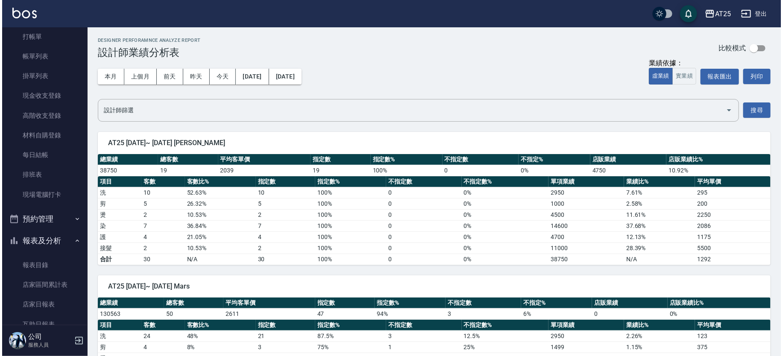
scroll to position [7, 0]
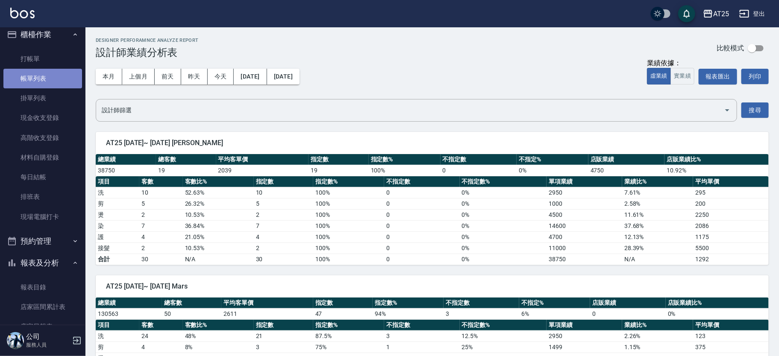
click at [49, 83] on link "帳單列表" at bounding box center [42, 79] width 79 height 20
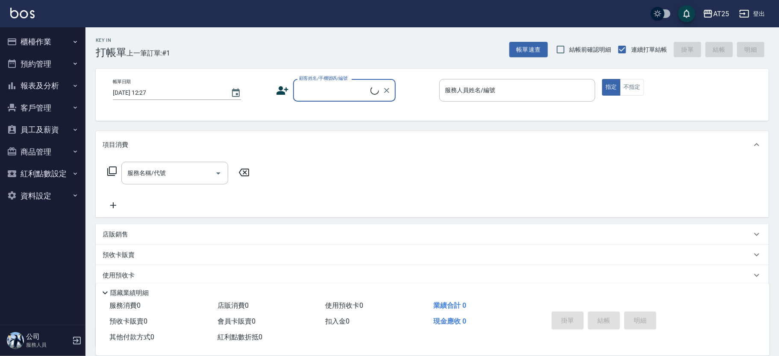
click at [58, 44] on button "櫃檯作業" at bounding box center [42, 42] width 79 height 22
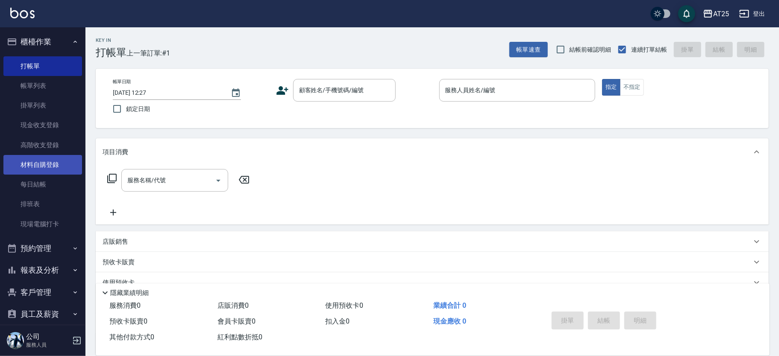
click at [65, 166] on link "材料自購登錄" at bounding box center [42, 165] width 79 height 20
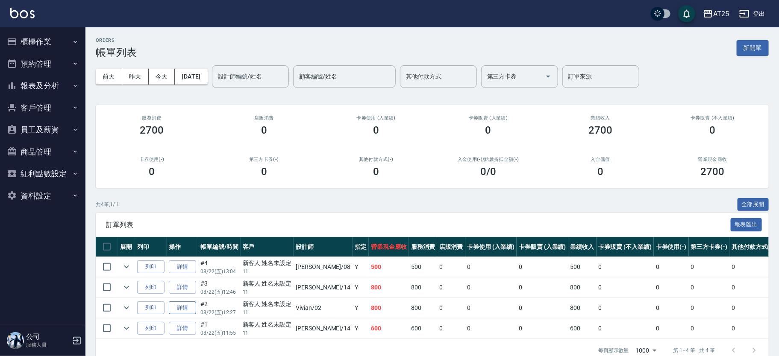
click at [189, 304] on link "詳情" at bounding box center [182, 308] width 27 height 13
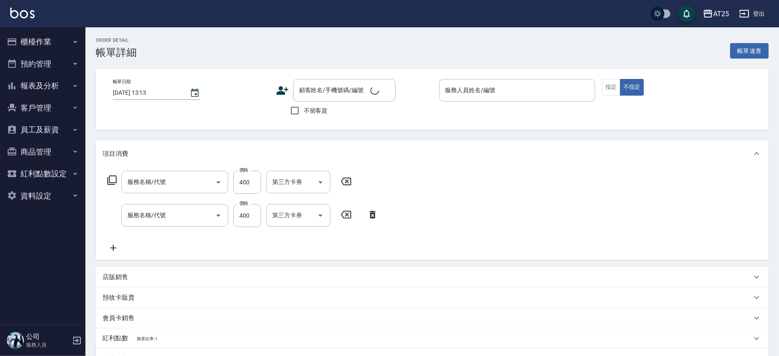
type input "2025/08/22 12:27"
type input "Vivian-02"
type input "80"
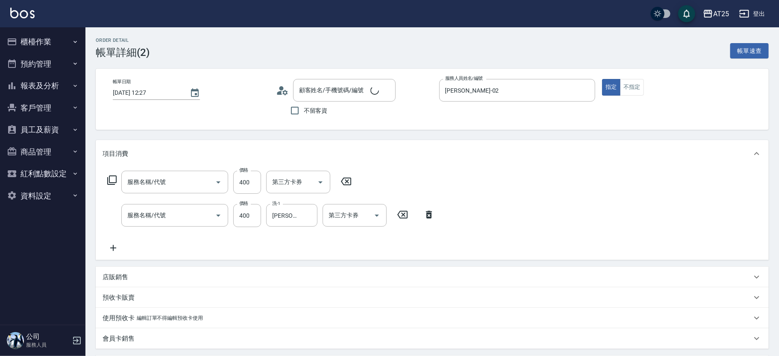
type input "剪髮(401)"
type input "洗髮(201)"
type input "新客人 姓名未設定/11/null"
click at [579, 88] on div "Vivian-02 服務人員姓名/編號" at bounding box center [517, 90] width 156 height 23
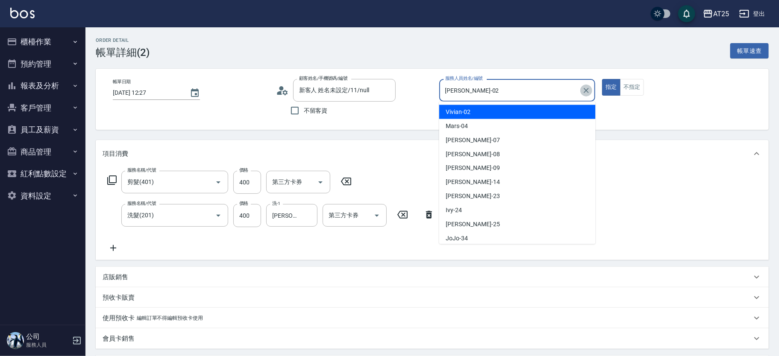
click at [586, 88] on icon "Clear" at bounding box center [586, 90] width 9 height 9
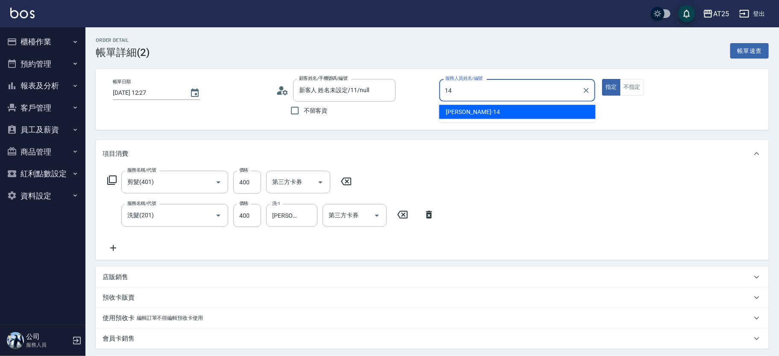
type input "Ken-14"
type button "true"
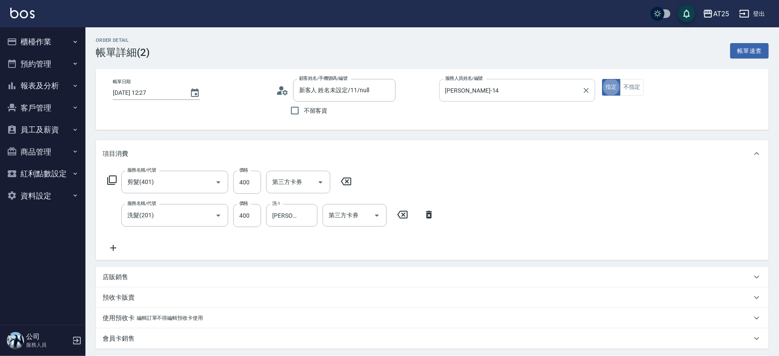
scroll to position [209, 0]
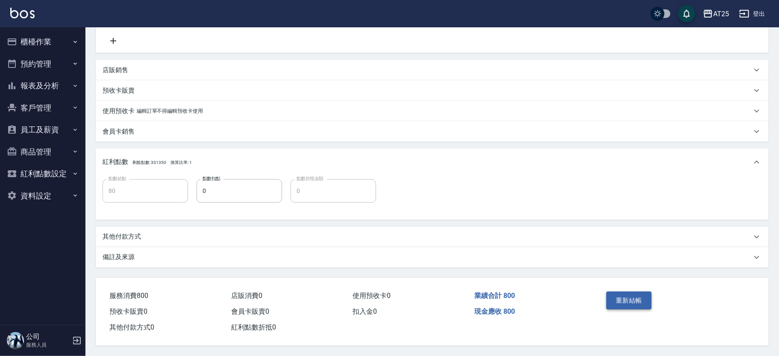
click at [632, 301] on button "重新結帳" at bounding box center [628, 301] width 45 height 18
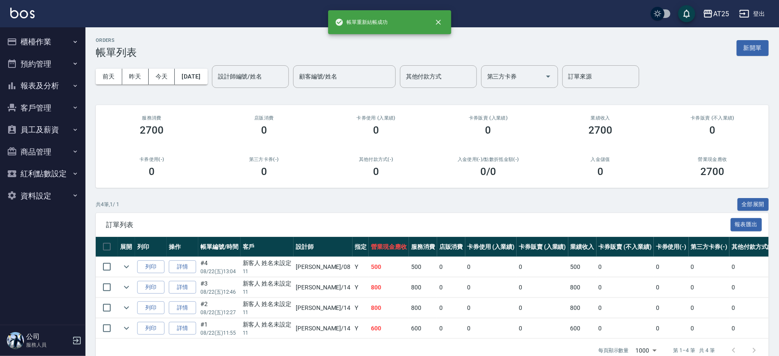
click at [57, 44] on button "櫃檯作業" at bounding box center [42, 42] width 79 height 22
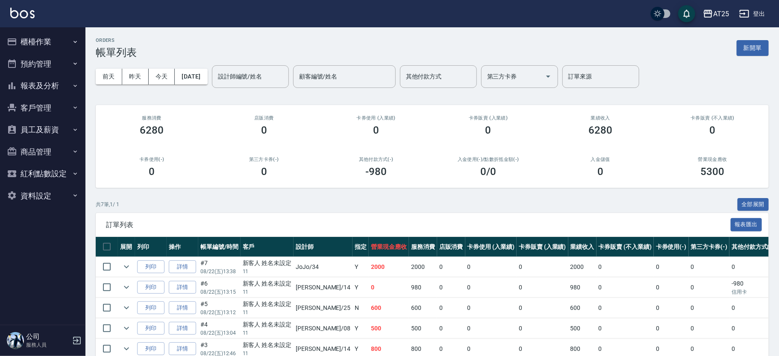
scroll to position [85, 0]
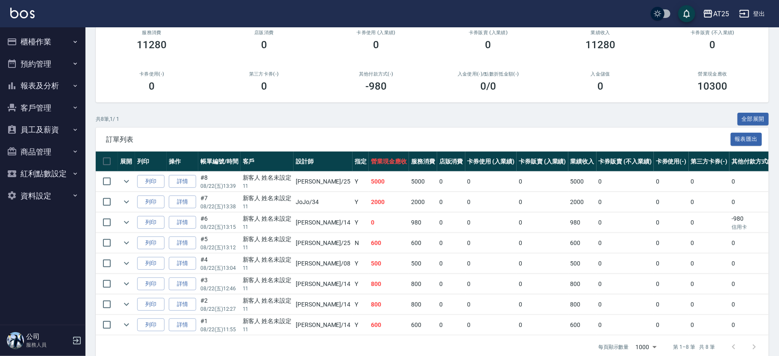
scroll to position [99, 0]
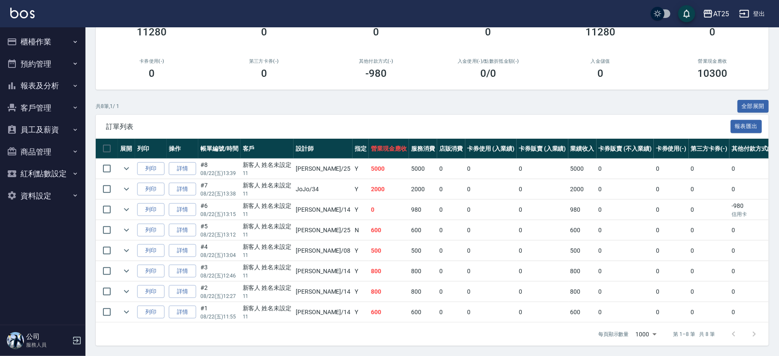
click at [369, 293] on td "800" at bounding box center [389, 292] width 40 height 20
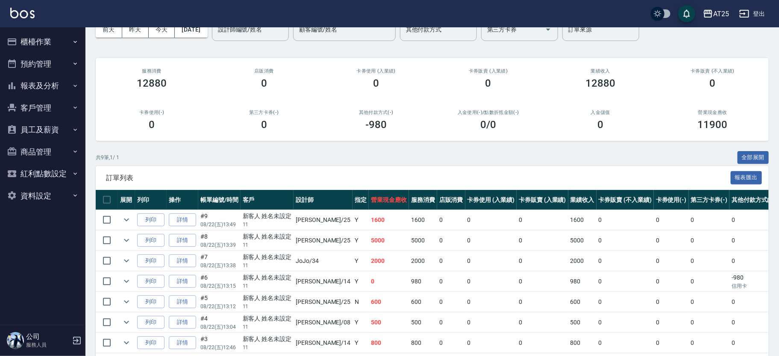
scroll to position [107, 0]
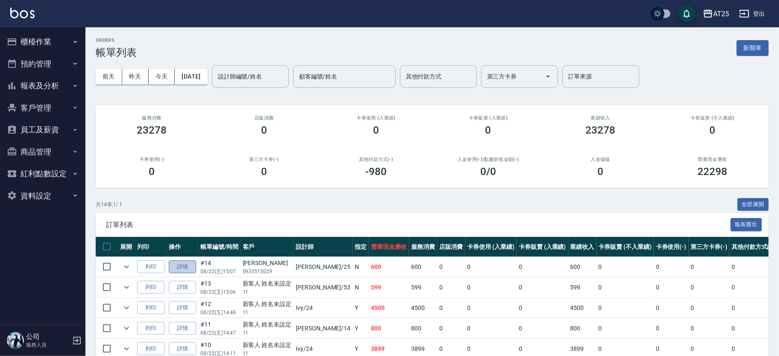
click at [196, 268] on link "詳情" at bounding box center [182, 267] width 27 height 13
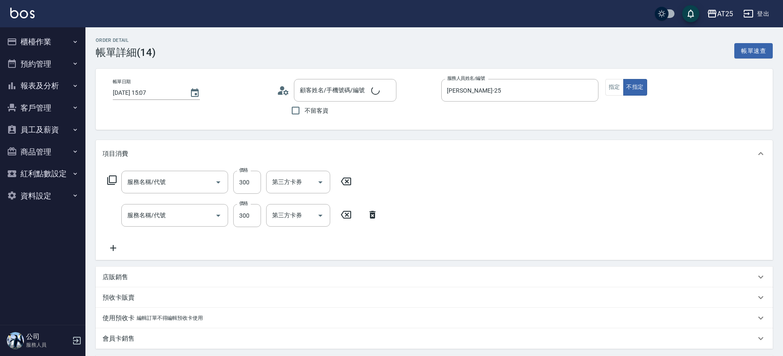
type input "[DATE] 15:07"
type input "[PERSON_NAME]-25"
type input "60"
click at [615, 89] on button "指定" at bounding box center [611, 87] width 18 height 17
type input "[PERSON_NAME]/0933515029/null"
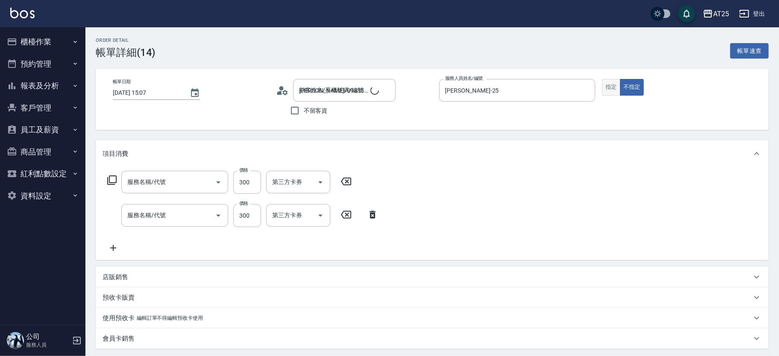
type input "剪髮(401)"
type input "洗髮(201)"
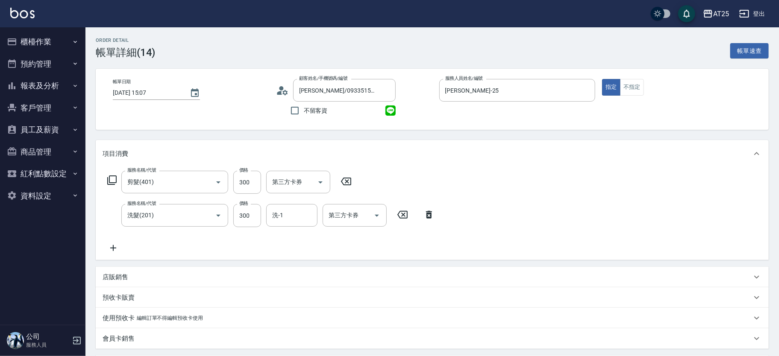
scroll to position [209, 0]
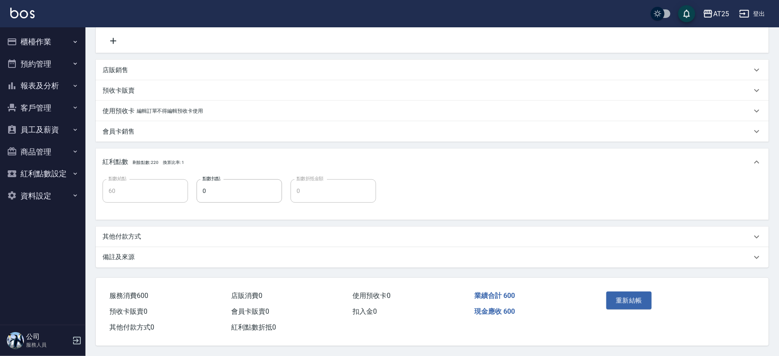
click at [633, 288] on div "重新結帳" at bounding box center [639, 306] width 73 height 37
click at [633, 295] on button "重新結帳" at bounding box center [628, 301] width 45 height 18
